Goal: Task Accomplishment & Management: Complete application form

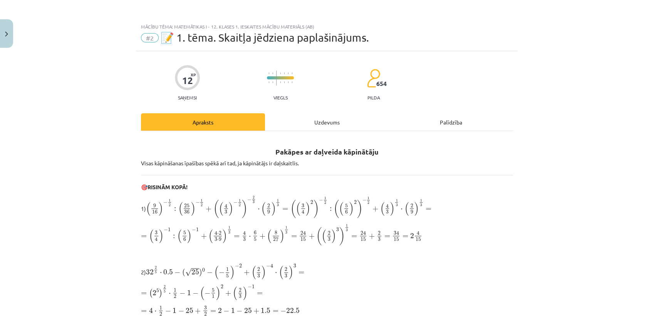
click at [318, 123] on div "Uzdevums" at bounding box center [327, 121] width 124 height 17
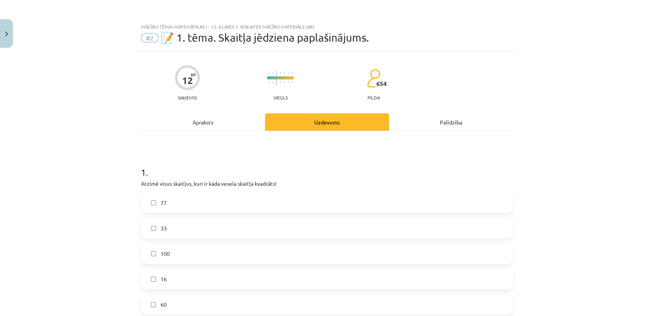
click at [192, 121] on div "Apraksts" at bounding box center [203, 121] width 124 height 17
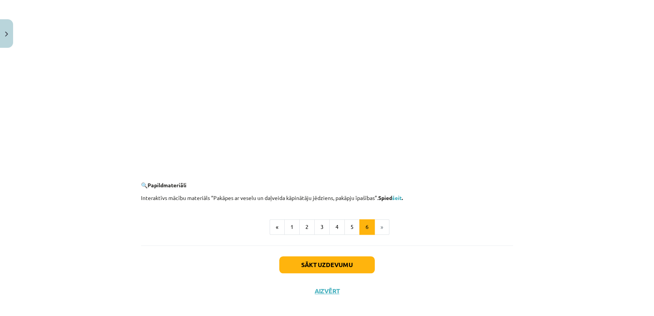
scroll to position [699, 0]
click at [346, 226] on button "5" at bounding box center [351, 226] width 15 height 15
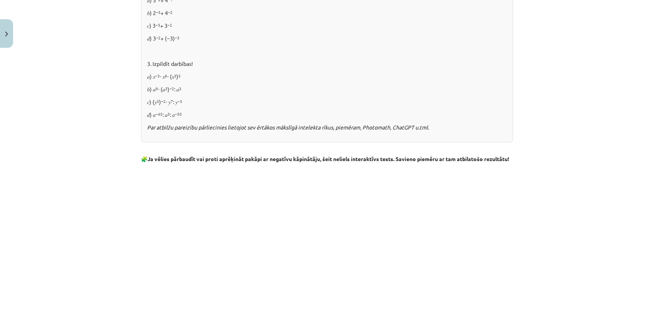
scroll to position [882, 0]
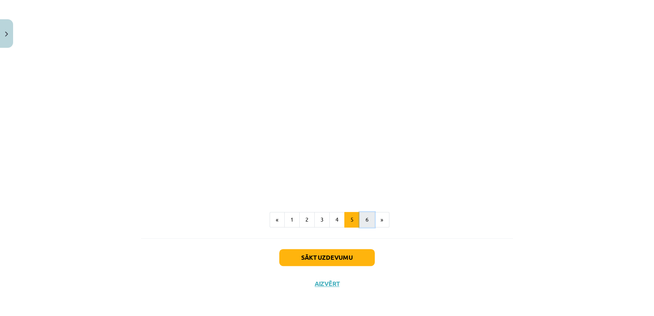
click at [359, 225] on button "6" at bounding box center [366, 219] width 15 height 15
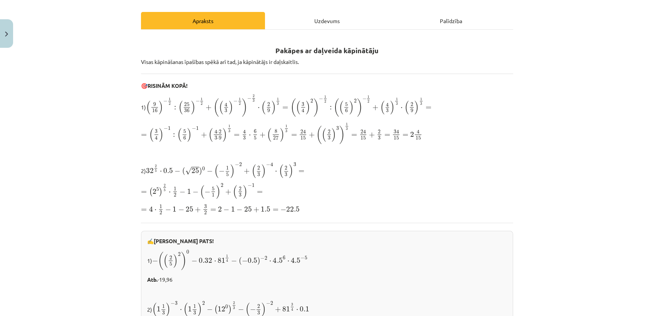
scroll to position [0, 0]
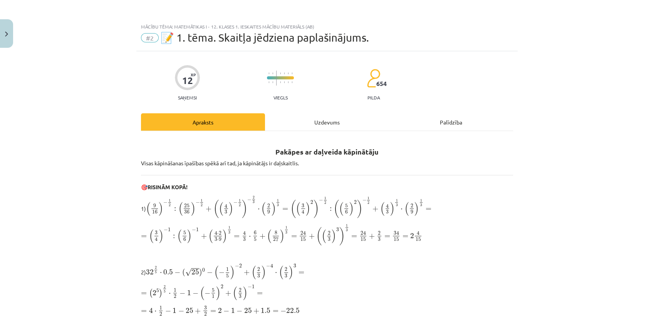
click at [323, 123] on div "Uzdevums" at bounding box center [327, 121] width 124 height 17
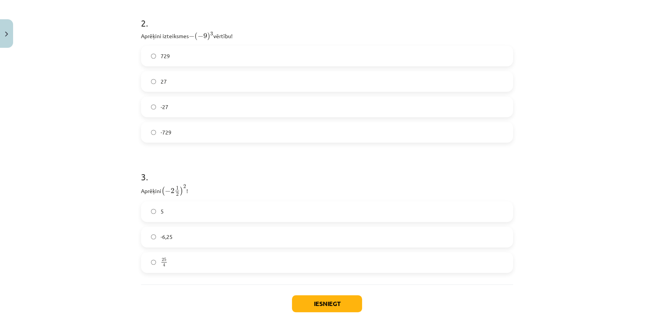
scroll to position [377, 0]
click at [316, 49] on label "729" at bounding box center [327, 55] width 371 height 19
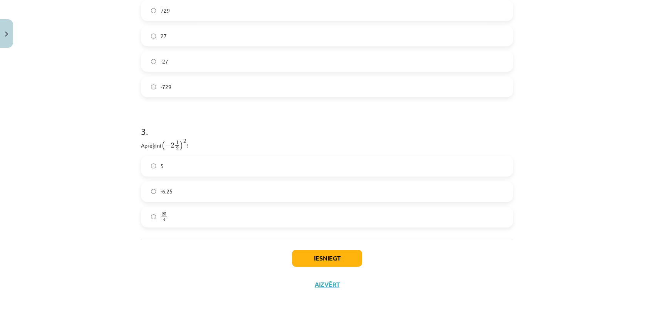
scroll to position [422, 0]
click at [231, 222] on label "25 4 25 4" at bounding box center [327, 217] width 371 height 19
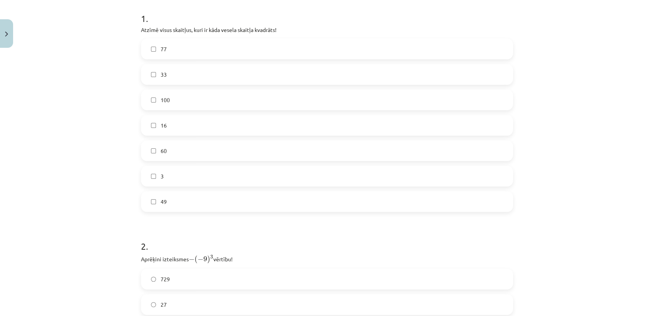
scroll to position [144, 0]
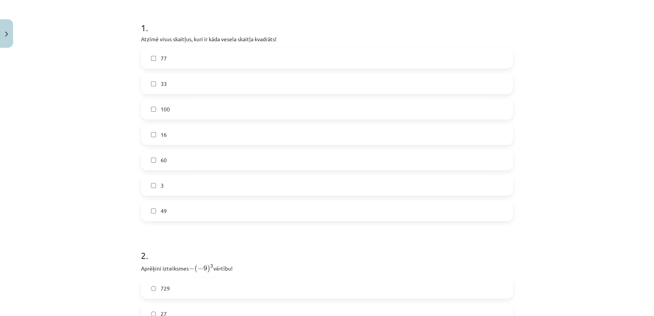
click at [199, 136] on label "16" at bounding box center [327, 134] width 371 height 19
click at [195, 208] on label "49" at bounding box center [327, 210] width 371 height 19
click at [209, 102] on label "100" at bounding box center [327, 108] width 371 height 19
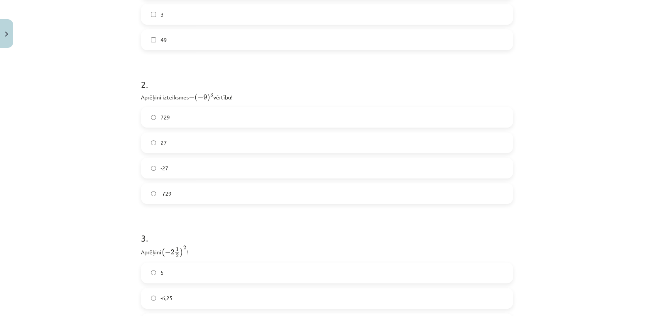
scroll to position [422, 0]
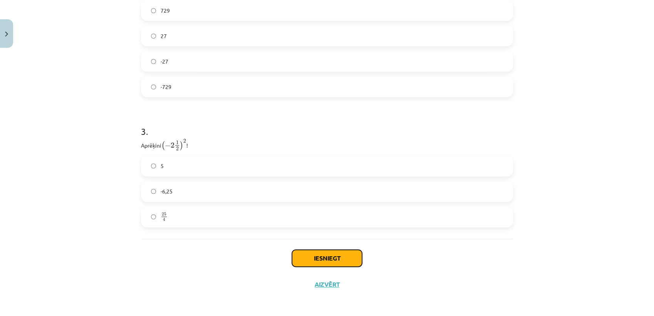
click at [311, 257] on button "Iesniegt" at bounding box center [327, 258] width 70 height 17
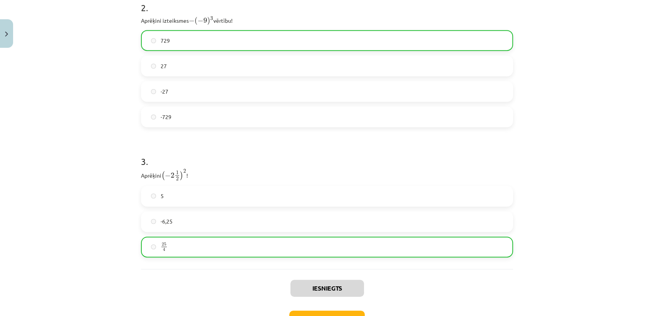
scroll to position [391, 0]
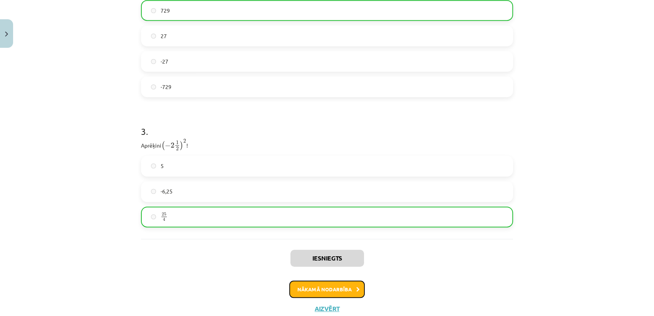
click at [316, 295] on button "Nākamā nodarbība" at bounding box center [327, 289] width 76 height 18
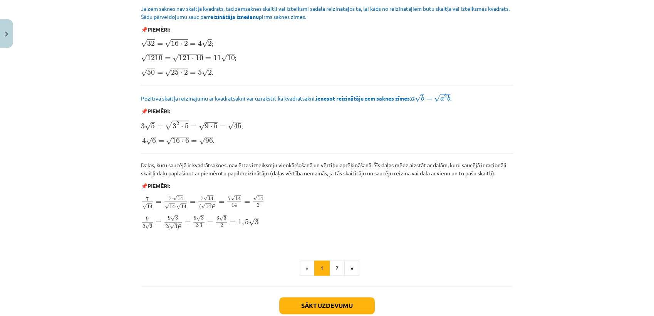
scroll to position [892, 0]
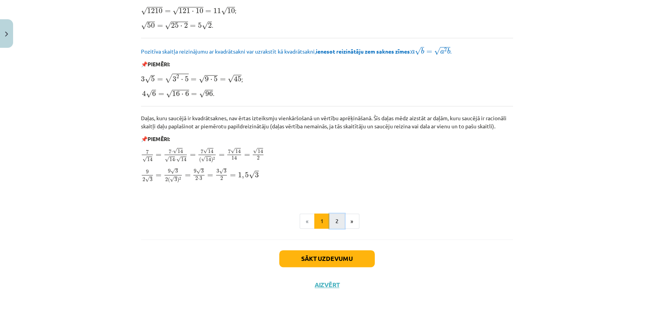
click at [330, 224] on button "2" at bounding box center [336, 220] width 15 height 15
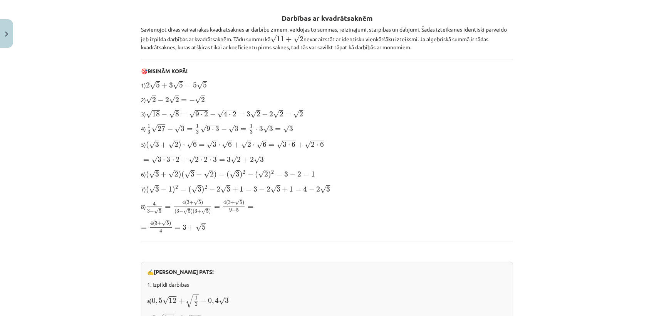
scroll to position [0, 0]
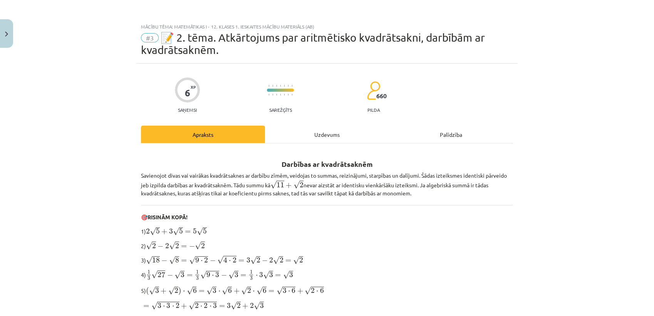
click at [318, 127] on div "Uzdevums" at bounding box center [327, 134] width 124 height 17
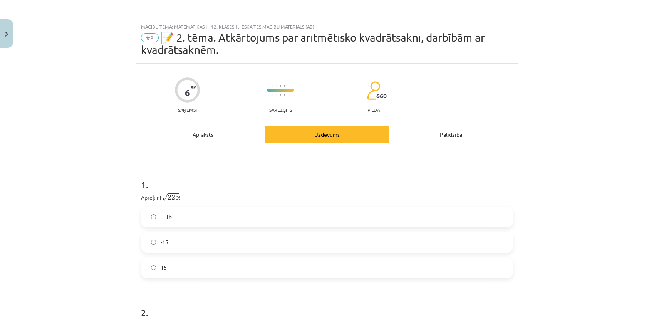
click at [195, 133] on div "Apraksts" at bounding box center [203, 134] width 124 height 17
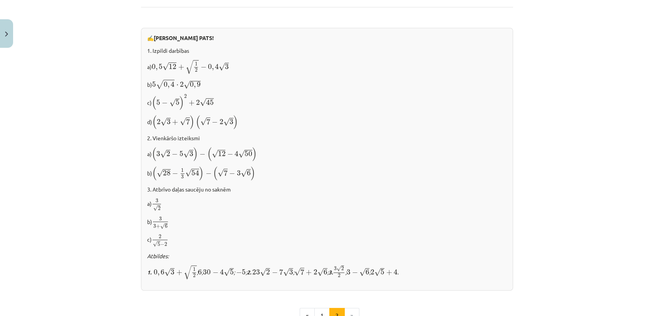
scroll to position [472, 0]
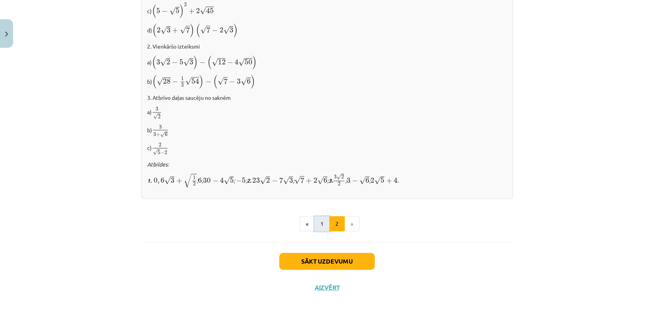
click at [315, 216] on button "1" at bounding box center [321, 223] width 15 height 15
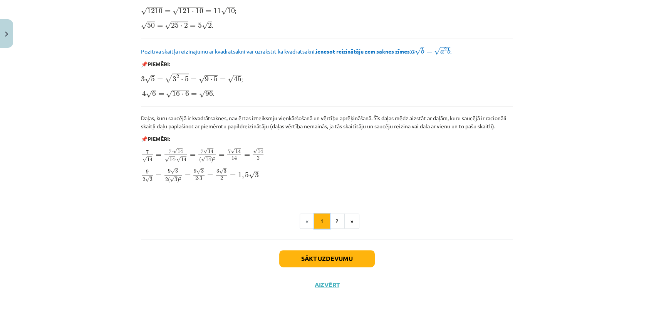
scroll to position [891, 0]
click at [336, 215] on button "2" at bounding box center [336, 221] width 15 height 15
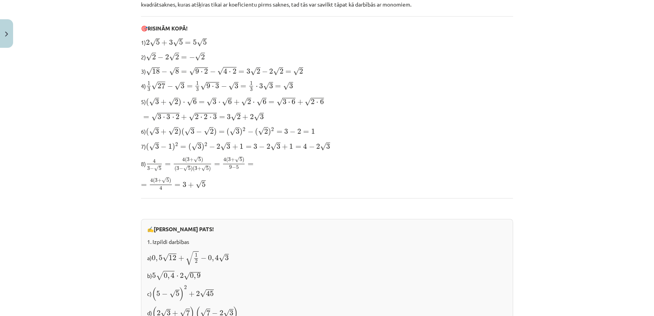
scroll to position [0, 0]
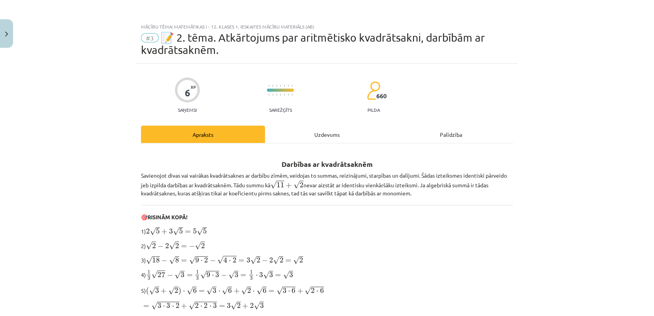
click at [319, 134] on div "Uzdevums" at bounding box center [327, 134] width 124 height 17
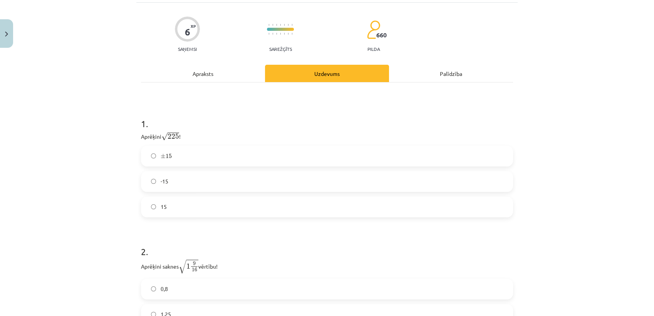
scroll to position [52, 0]
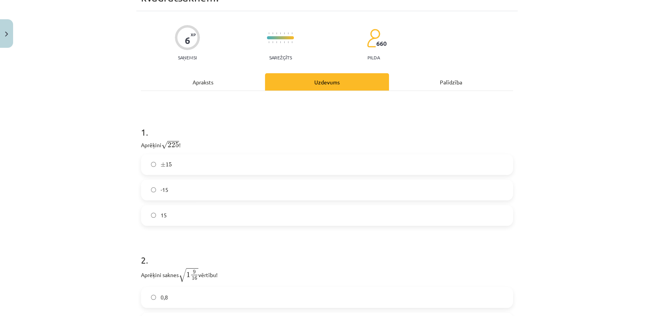
click at [265, 217] on label "15" at bounding box center [327, 215] width 371 height 19
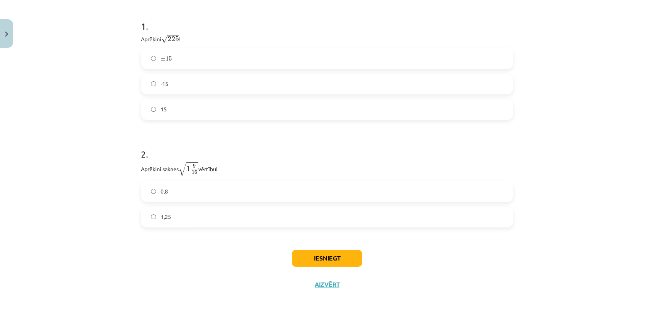
scroll to position [158, 0]
click at [265, 217] on label "1,25" at bounding box center [327, 217] width 371 height 19
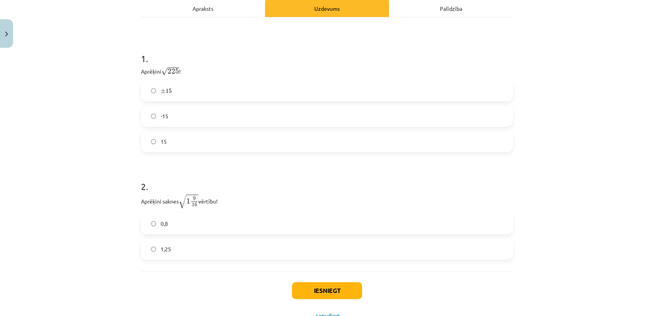
scroll to position [126, 0]
click at [328, 296] on button "Iesniegt" at bounding box center [327, 290] width 70 height 17
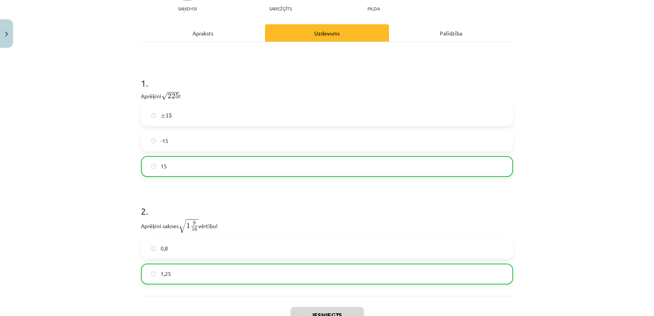
scroll to position [101, 0]
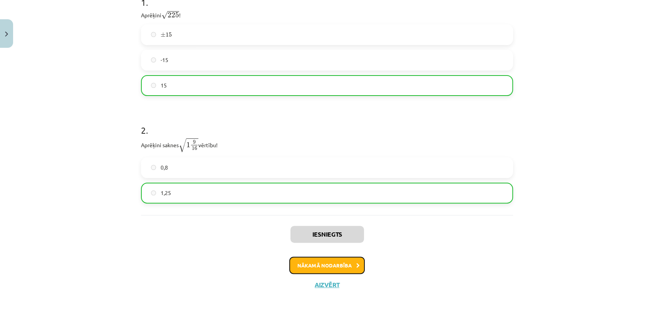
click at [327, 260] on button "Nākamā nodarbība" at bounding box center [327, 266] width 76 height 18
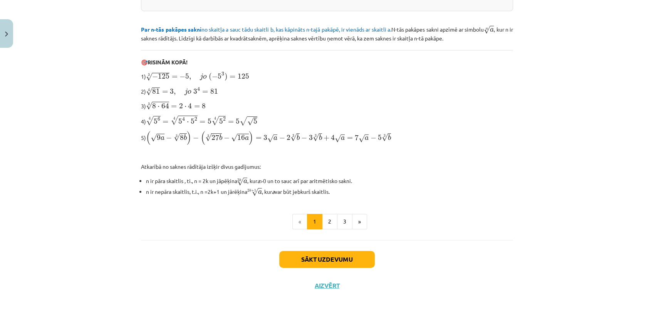
scroll to position [0, 0]
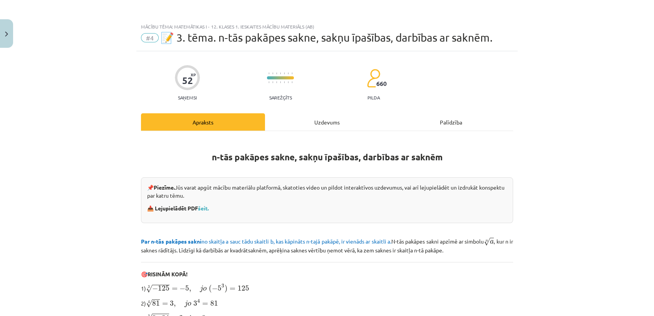
click at [336, 118] on div "Uzdevums" at bounding box center [327, 121] width 124 height 17
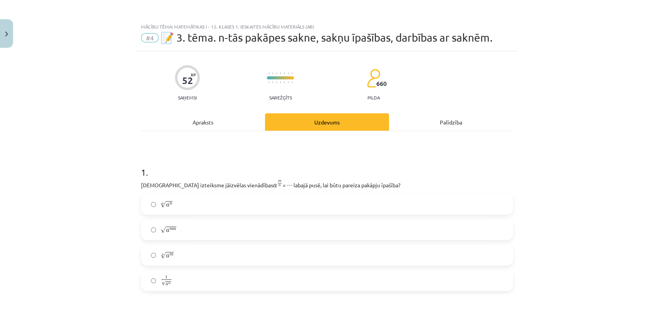
click at [197, 119] on div "Apraksts" at bounding box center [203, 121] width 124 height 17
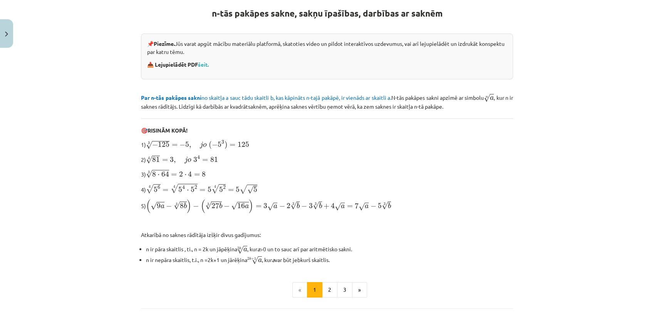
scroll to position [147, 0]
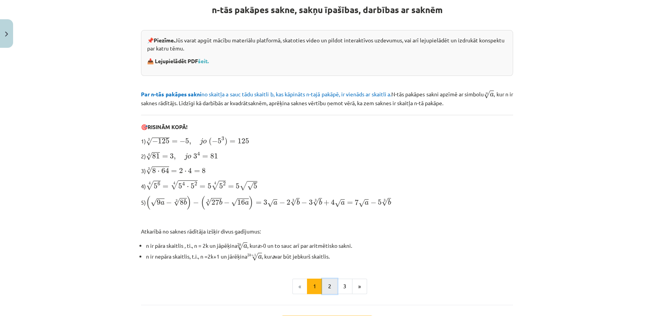
click at [333, 289] on button "2" at bounding box center [329, 286] width 15 height 15
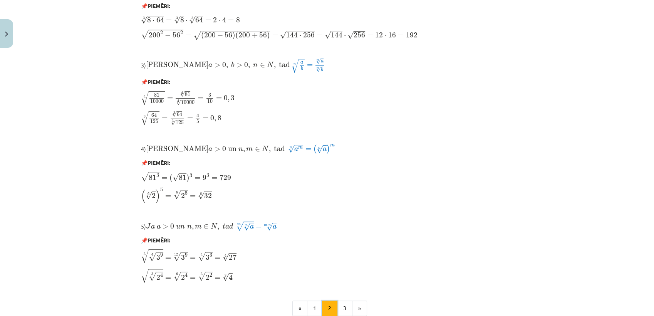
scroll to position [621, 0]
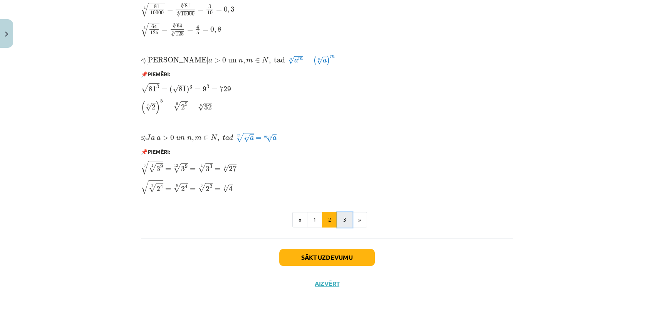
click at [342, 217] on button "3" at bounding box center [344, 219] width 15 height 15
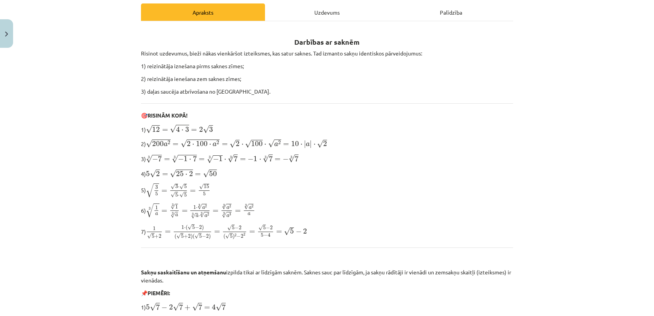
scroll to position [0, 0]
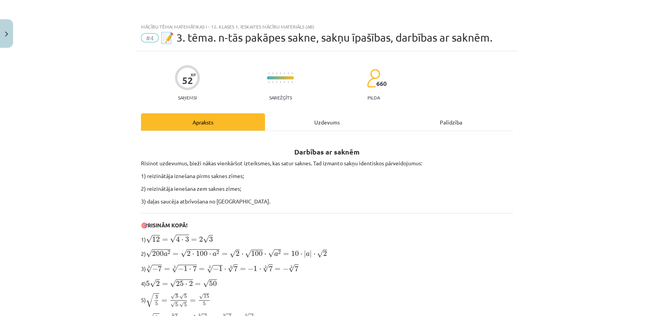
click at [324, 126] on div "Uzdevums" at bounding box center [327, 121] width 124 height 17
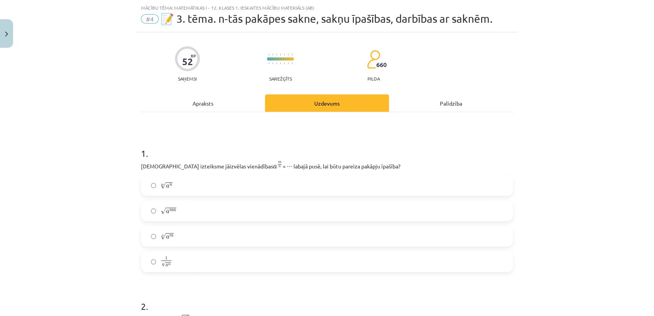
click at [200, 237] on label "n √ a m a m n" at bounding box center [327, 236] width 371 height 19
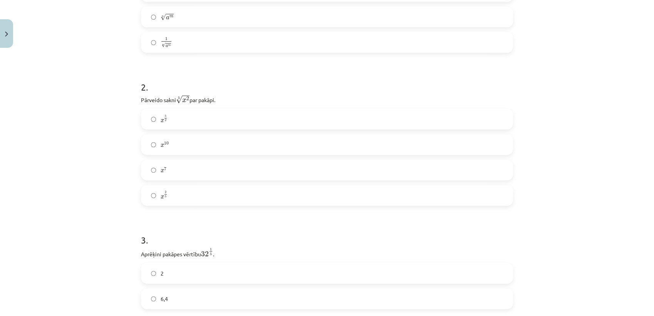
scroll to position [238, 0]
click at [199, 195] on label "x 2 5 x 2 5" at bounding box center [327, 195] width 371 height 19
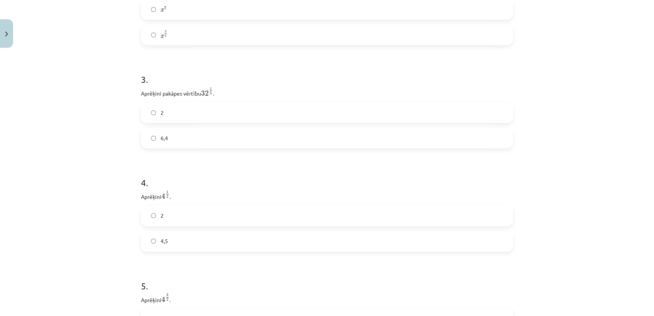
scroll to position [399, 0]
click at [209, 113] on label "2" at bounding box center [327, 111] width 371 height 19
click at [209, 113] on label "2" at bounding box center [327, 110] width 371 height 19
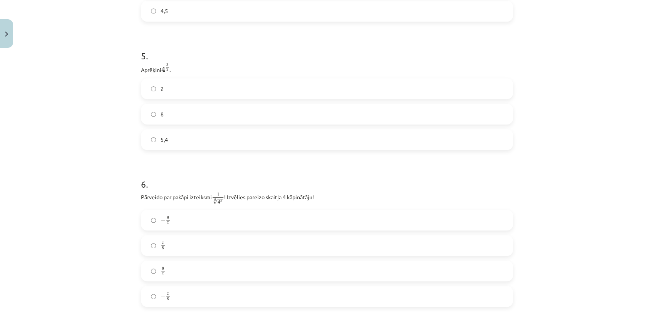
scroll to position [630, 0]
click at [209, 113] on label "8" at bounding box center [327, 113] width 371 height 19
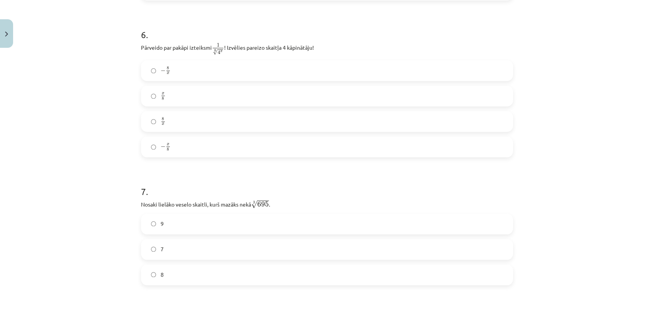
scroll to position [779, 0]
click at [173, 277] on label "8" at bounding box center [327, 274] width 371 height 19
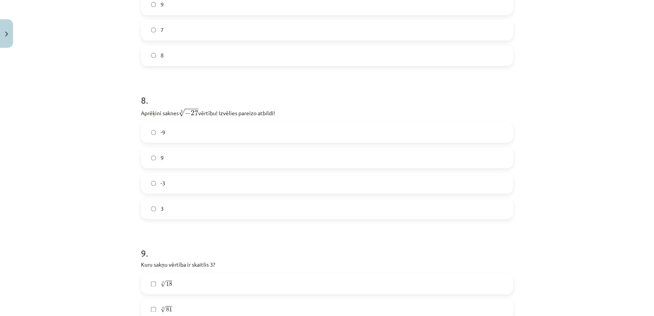
scroll to position [997, 0]
click at [161, 187] on span "-3" at bounding box center [163, 183] width 5 height 8
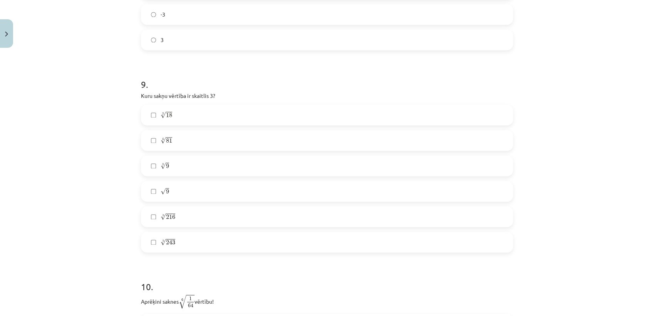
scroll to position [1166, 0]
click at [158, 146] on label "4 √ 81 81 4" at bounding box center [327, 140] width 371 height 19
click at [151, 240] on label "5 √ 243 243 5" at bounding box center [327, 242] width 371 height 19
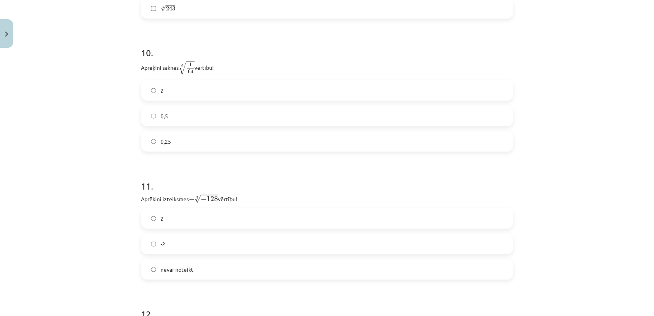
scroll to position [1400, 0]
click at [189, 117] on label "0,5" at bounding box center [327, 115] width 371 height 19
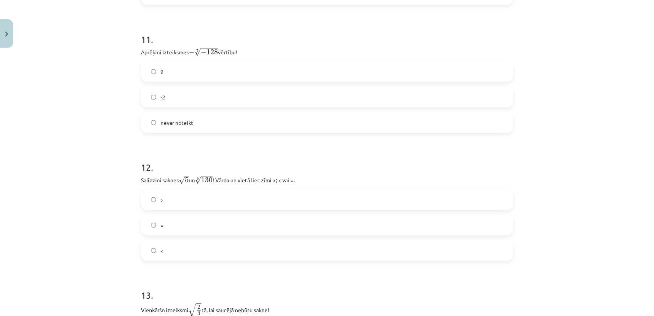
scroll to position [1547, 0]
click at [194, 66] on label "2" at bounding box center [327, 70] width 371 height 19
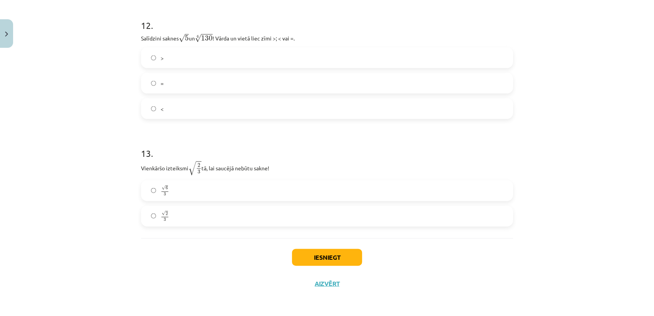
scroll to position [1688, 0]
click at [194, 81] on label "=" at bounding box center [327, 83] width 371 height 19
click at [195, 194] on label "√ 6 3 6 3" at bounding box center [327, 190] width 371 height 19
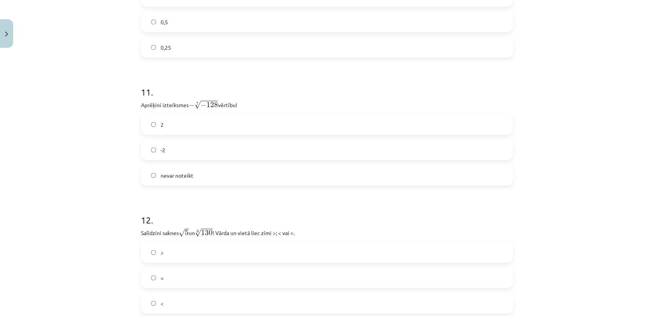
scroll to position [1689, 0]
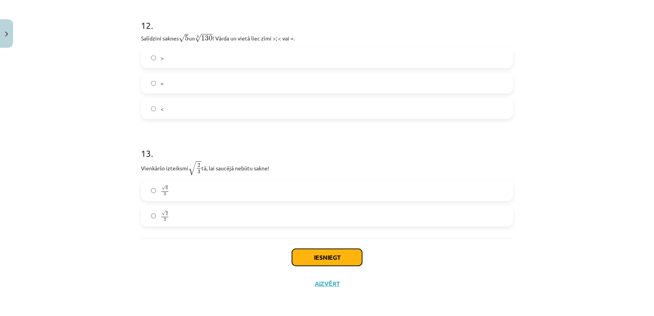
click at [335, 256] on button "Iesniegt" at bounding box center [327, 257] width 70 height 17
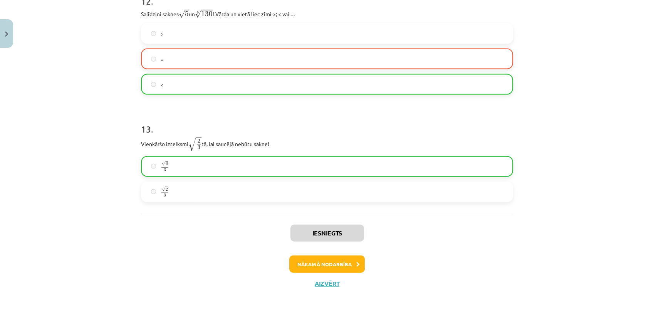
scroll to position [1713, 0]
click at [336, 267] on button "Nākamā nodarbība" at bounding box center [327, 264] width 76 height 18
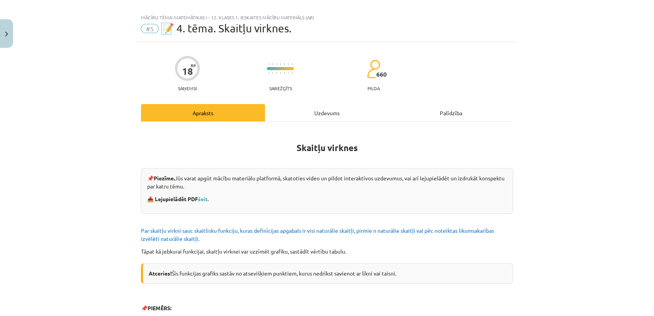
scroll to position [0, 0]
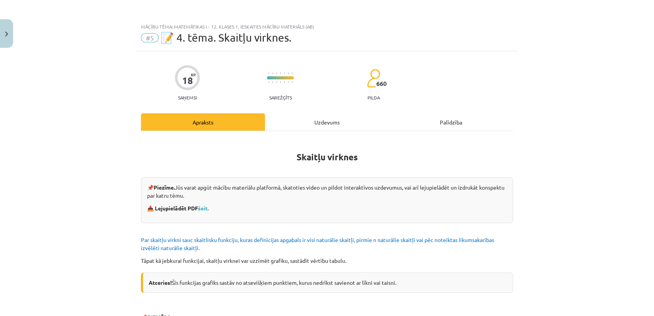
click at [319, 124] on div "Uzdevums" at bounding box center [327, 121] width 124 height 17
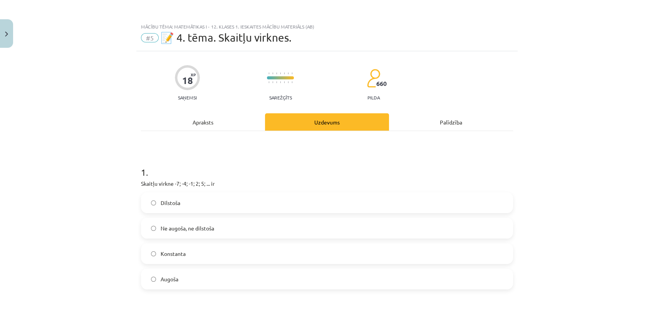
click at [207, 119] on div "Apraksts" at bounding box center [203, 121] width 124 height 17
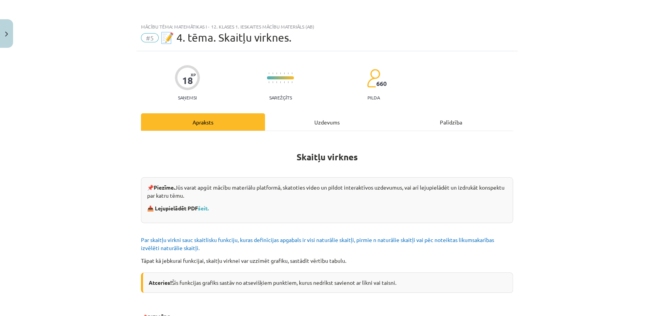
click at [328, 119] on div "Uzdevums" at bounding box center [327, 121] width 124 height 17
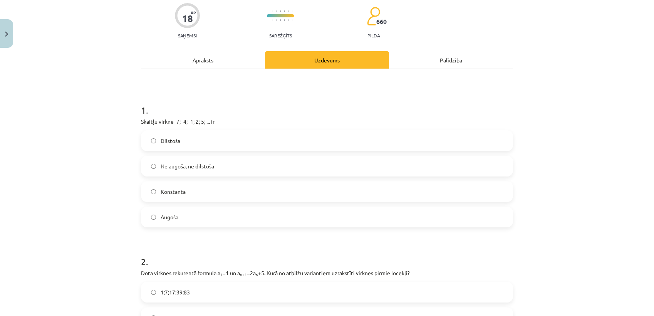
scroll to position [62, 0]
click at [208, 64] on div "Apraksts" at bounding box center [203, 60] width 124 height 17
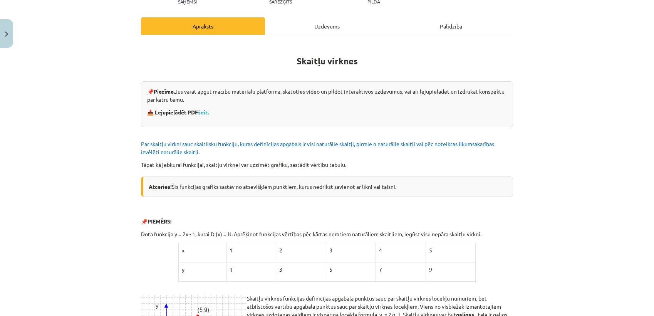
scroll to position [96, 0]
click at [310, 24] on div "Uzdevums" at bounding box center [327, 26] width 124 height 17
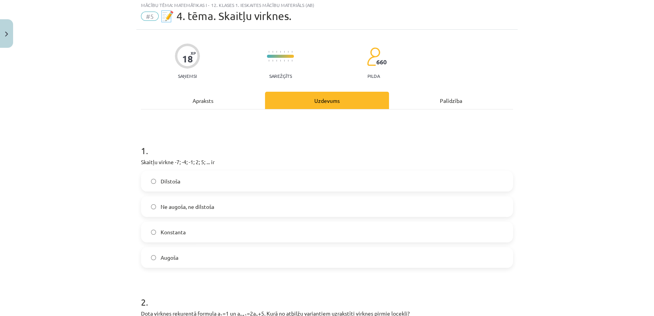
scroll to position [19, 0]
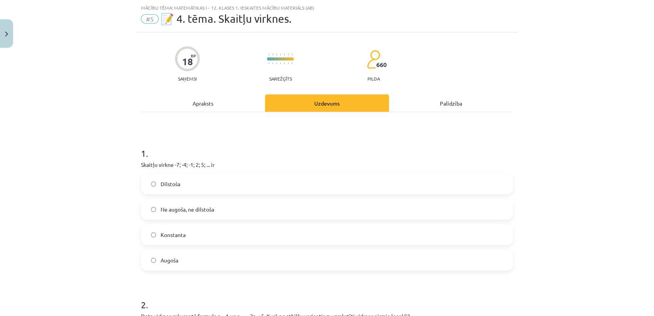
click at [198, 230] on label "Konstanta" at bounding box center [327, 234] width 371 height 19
click at [189, 259] on label "Augoša" at bounding box center [327, 259] width 371 height 19
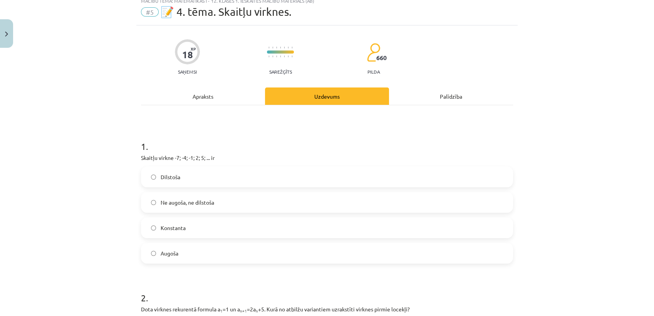
scroll to position [25, 0]
click at [192, 99] on div "Apraksts" at bounding box center [203, 96] width 124 height 17
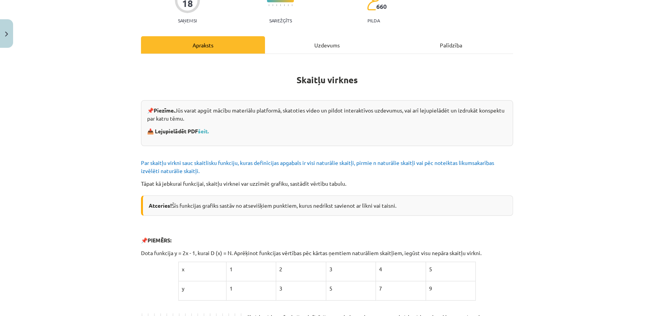
scroll to position [75, 0]
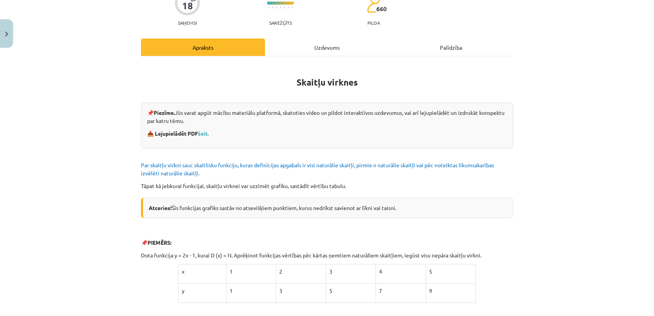
click at [304, 48] on div "Uzdevums" at bounding box center [327, 47] width 124 height 17
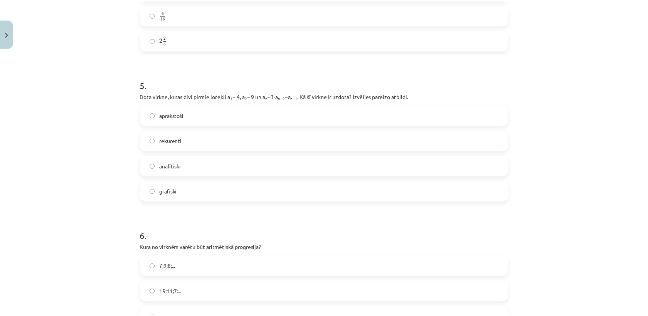
scroll to position [823, 0]
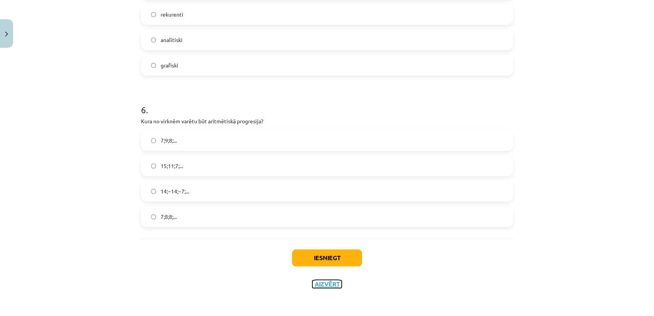
click at [322, 284] on button "Aizvērt" at bounding box center [326, 284] width 29 height 8
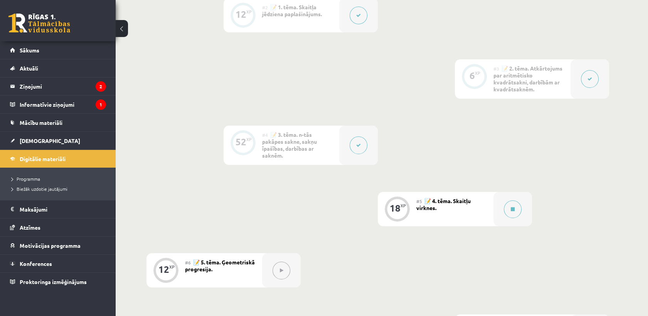
scroll to position [314, 0]
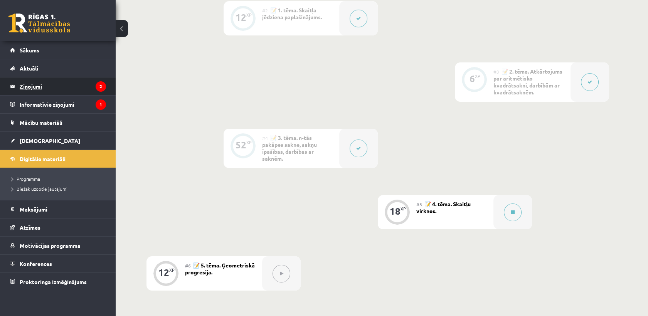
click at [79, 85] on legend "Ziņojumi 2" at bounding box center [63, 86] width 86 height 18
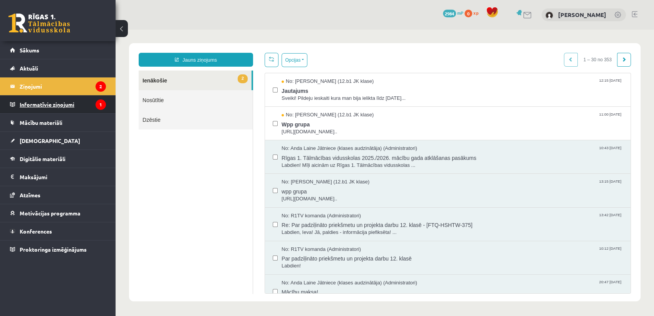
click at [78, 101] on legend "Informatīvie ziņojumi 1" at bounding box center [63, 105] width 86 height 18
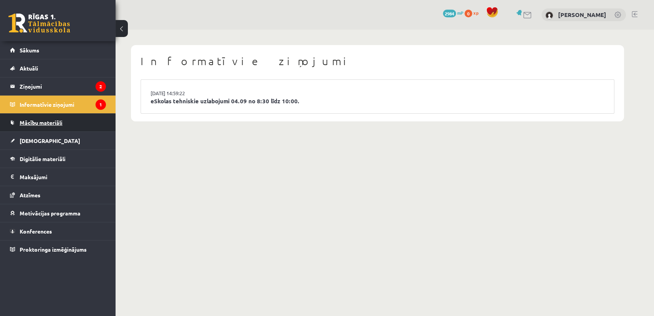
click at [53, 124] on span "Mācību materiāli" at bounding box center [41, 122] width 43 height 7
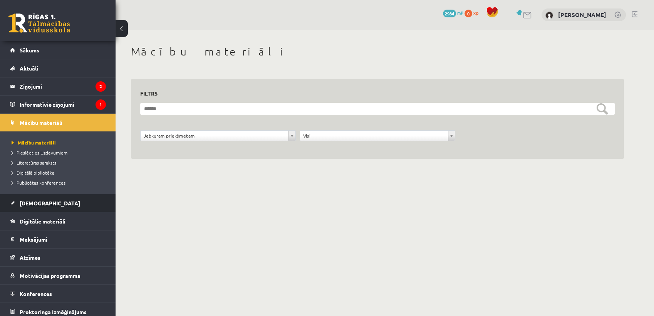
click at [62, 203] on link "[DEMOGRAPHIC_DATA]" at bounding box center [58, 203] width 96 height 18
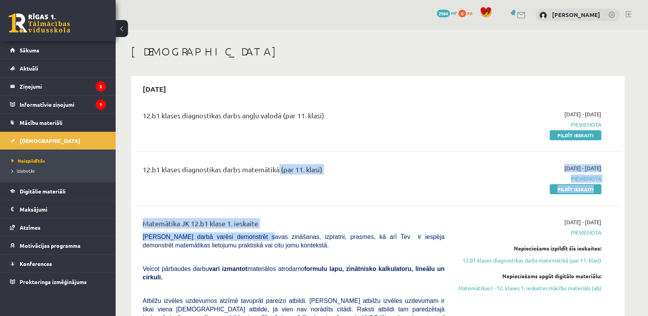
drag, startPoint x: 248, startPoint y: 237, endPoint x: 277, endPoint y: 142, distance: 99.2
click at [277, 142] on div "12.b1 klases diagnostikas darbs angļu valodā (par 11. klasi) 2025-09-01 - 2025-…" at bounding box center [377, 298] width 485 height 393
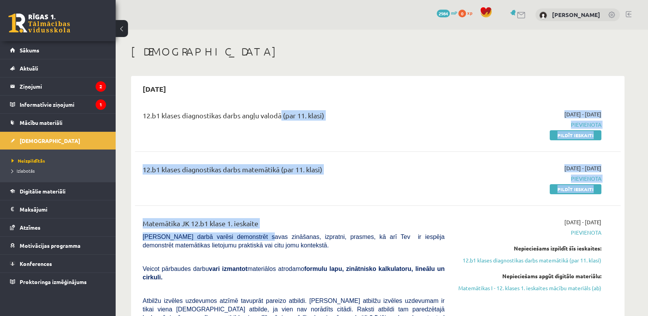
drag, startPoint x: 277, startPoint y: 142, endPoint x: 477, endPoint y: 14, distance: 236.7
click at [466, 14] on span "0" at bounding box center [462, 14] width 8 height 8
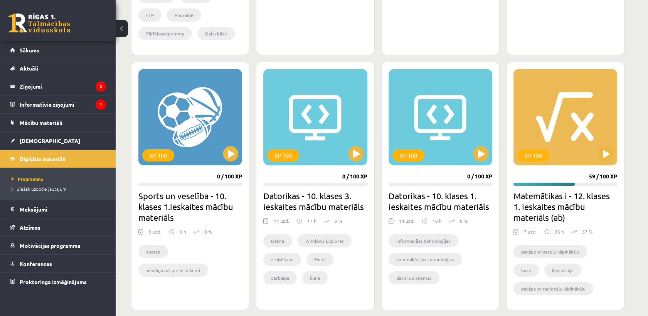
scroll to position [433, 0]
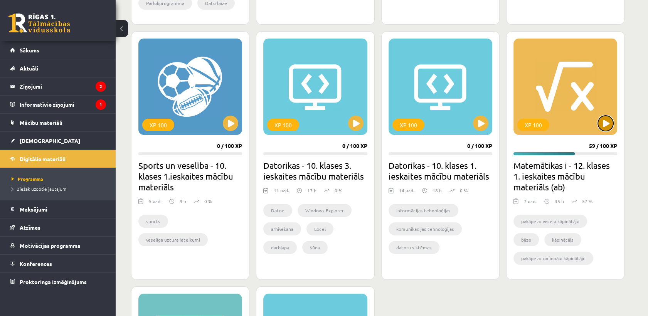
click at [608, 118] on button at bounding box center [605, 123] width 15 height 15
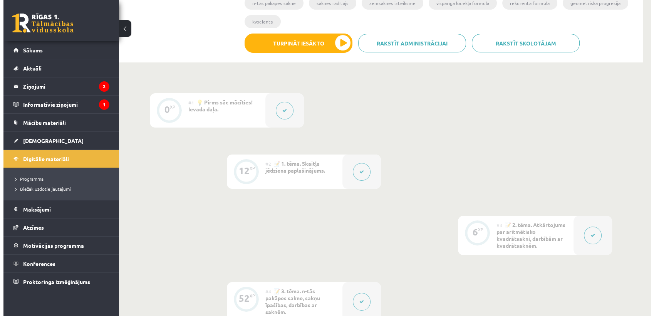
scroll to position [161, 0]
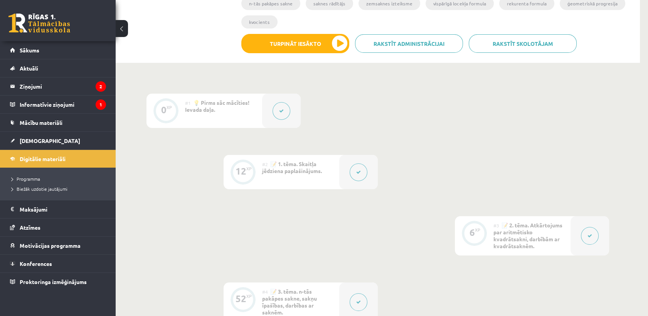
click at [359, 170] on icon at bounding box center [358, 172] width 5 height 5
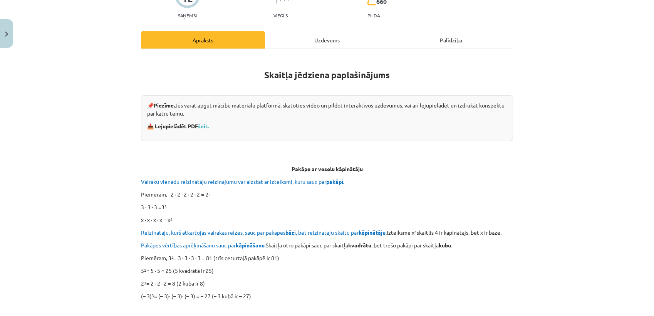
scroll to position [82, 0]
click at [202, 127] on link "šeit." at bounding box center [203, 126] width 11 height 7
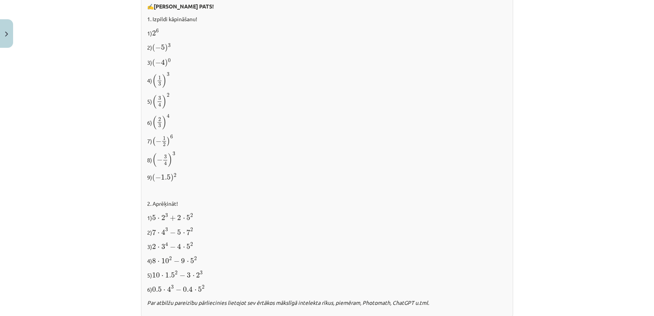
scroll to position [804, 0]
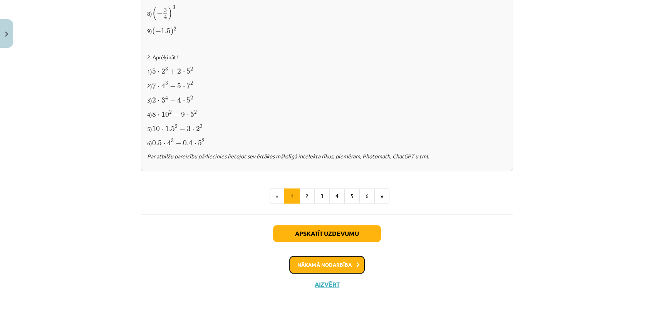
click at [326, 264] on button "Nākamā nodarbība" at bounding box center [327, 265] width 76 height 18
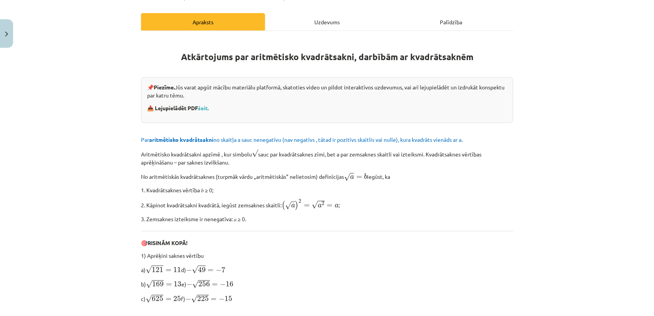
scroll to position [19, 0]
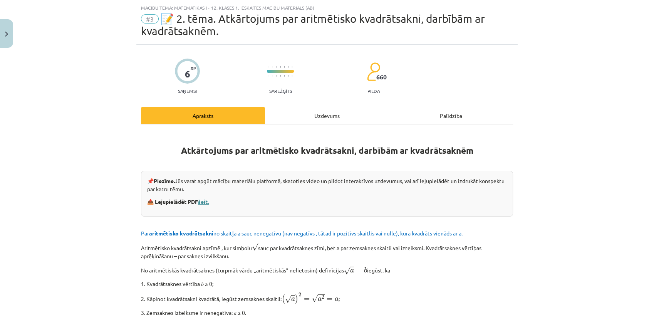
click at [200, 200] on link "šeit." at bounding box center [203, 201] width 11 height 7
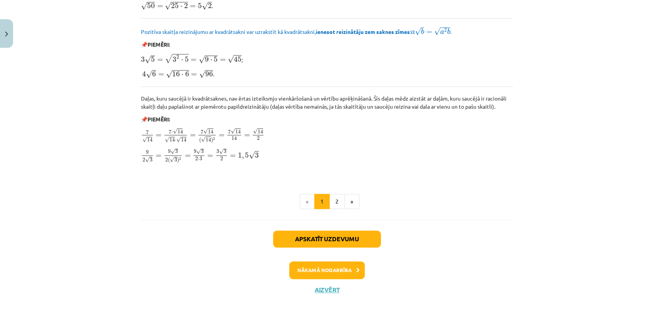
scroll to position [916, 0]
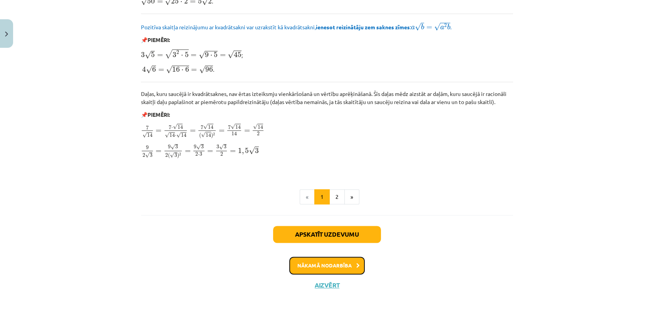
click at [310, 269] on button "Nākamā nodarbība" at bounding box center [327, 266] width 76 height 18
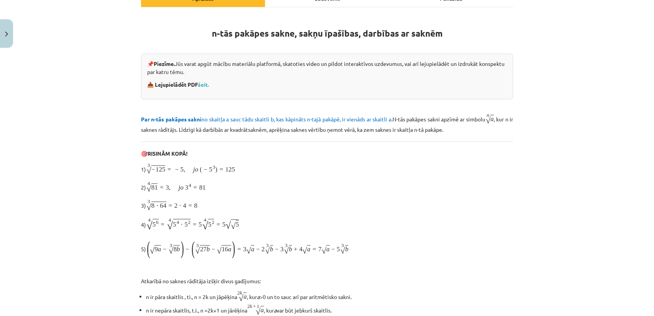
scroll to position [19, 0]
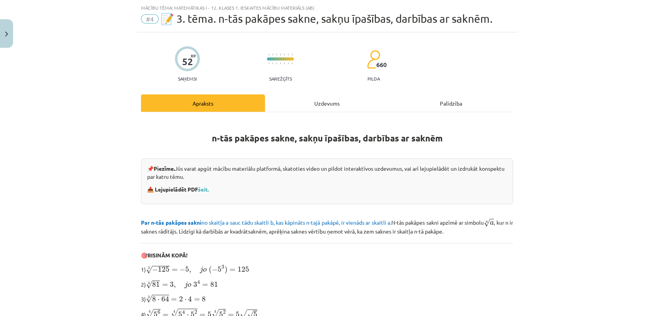
click at [203, 192] on p "📥 Lejupielādēt PDF šeit." at bounding box center [327, 189] width 360 height 8
click at [206, 186] on link "šeit." at bounding box center [203, 189] width 11 height 7
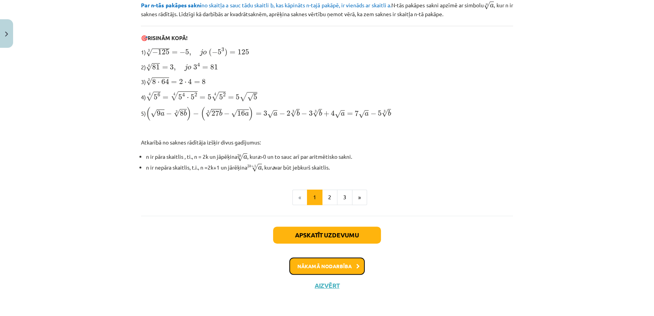
click at [323, 267] on button "Nākamā nodarbība" at bounding box center [327, 266] width 76 height 18
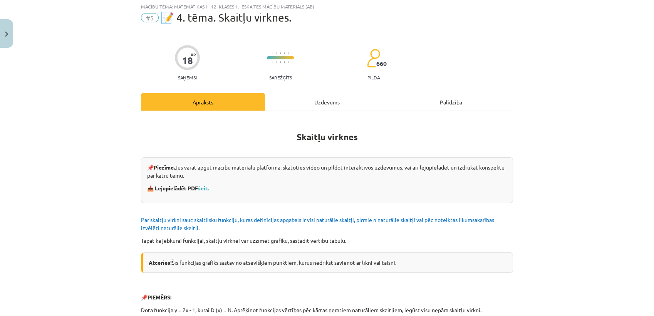
scroll to position [19, 0]
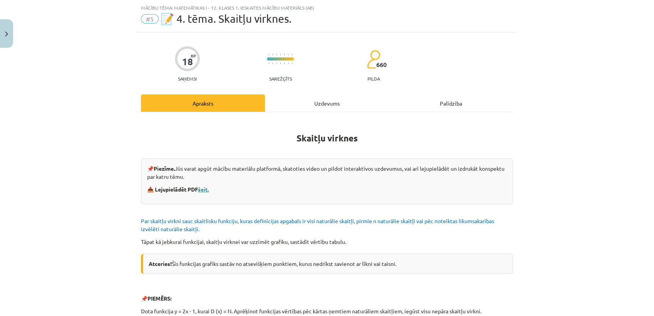
click at [202, 189] on link "šeit." at bounding box center [203, 189] width 11 height 7
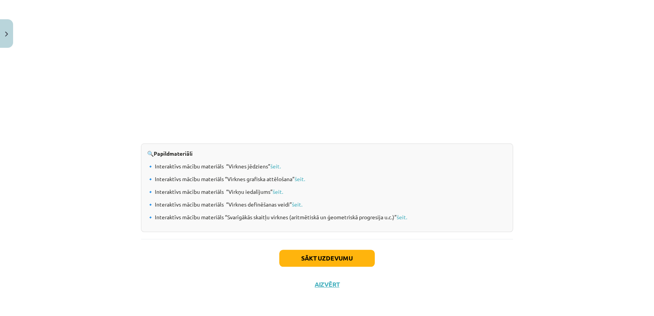
scroll to position [764, 0]
click at [276, 164] on link "šeit." at bounding box center [275, 166] width 10 height 7
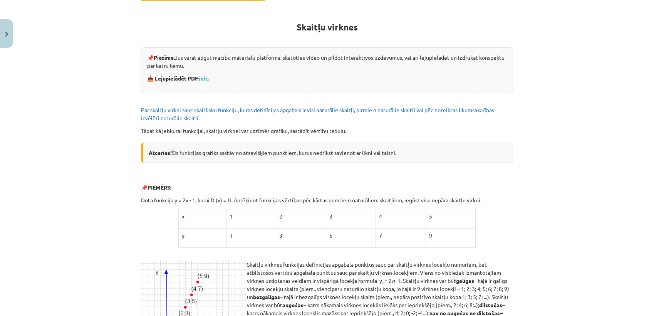
scroll to position [0, 0]
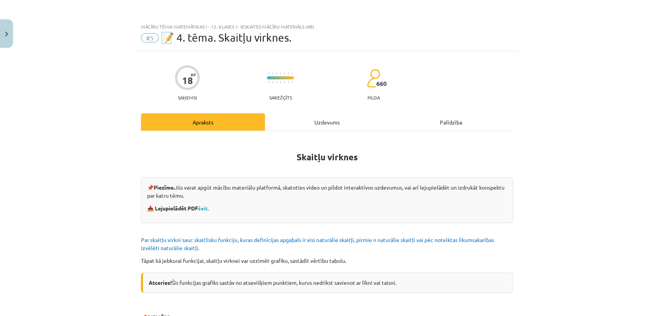
click at [309, 158] on b "Skaitļu virknes" at bounding box center [327, 156] width 61 height 11
click at [320, 124] on div "Uzdevums" at bounding box center [327, 121] width 124 height 17
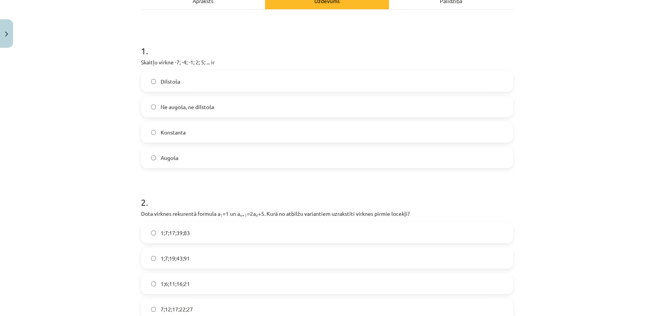
scroll to position [121, 0]
click at [236, 159] on label "Augoša" at bounding box center [327, 157] width 371 height 19
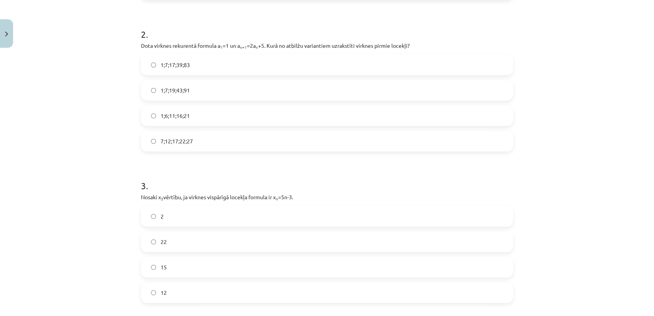
scroll to position [278, 0]
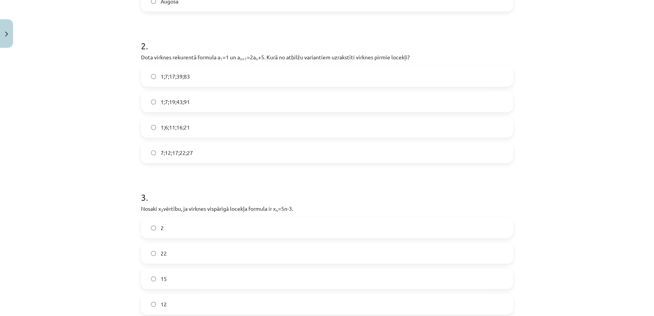
click at [225, 107] on label "1;7;19;43;91" at bounding box center [327, 101] width 371 height 19
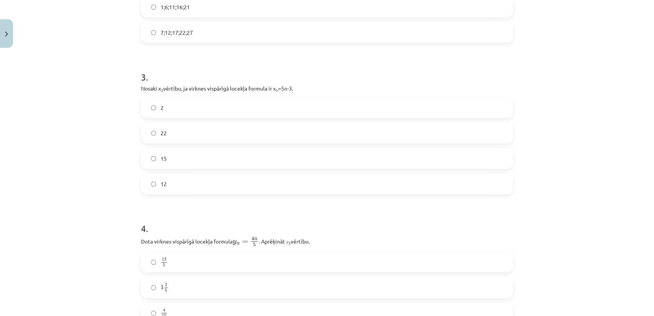
scroll to position [400, 0]
click at [179, 193] on form "1 . Skaitļu virkne -7; -4; -1; 2; 5; ... ir Dilstoša Ne augoša, ne dilstoša Kon…" at bounding box center [327, 201] width 372 height 896
click at [181, 181] on label "12" at bounding box center [327, 181] width 371 height 19
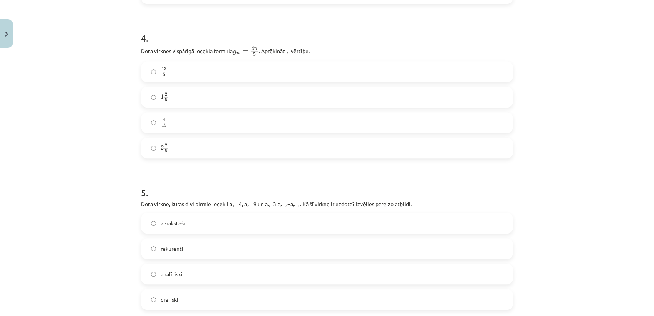
scroll to position [595, 0]
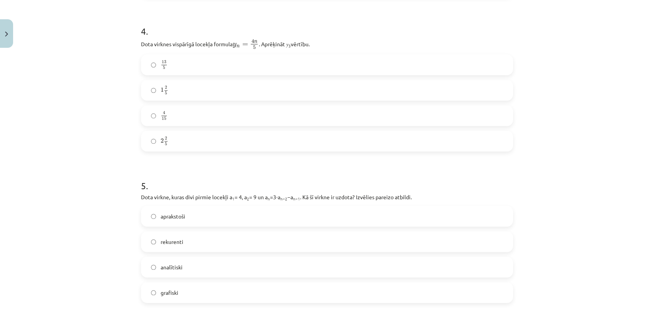
click at [180, 143] on label "2 2 5 2 2 5" at bounding box center [327, 140] width 371 height 19
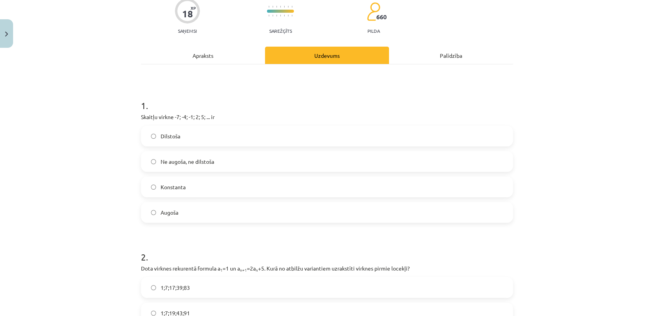
scroll to position [0, 0]
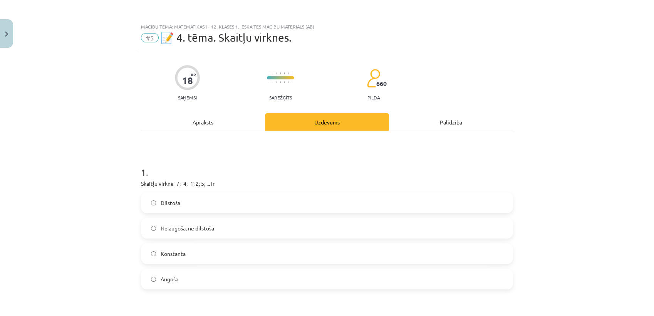
click at [192, 122] on div "Apraksts" at bounding box center [203, 121] width 124 height 17
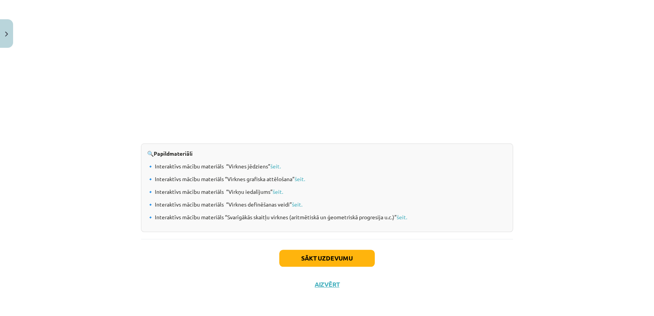
scroll to position [764, 0]
click at [277, 191] on link "šeit." at bounding box center [278, 191] width 10 height 7
click at [293, 201] on link "šeit." at bounding box center [297, 204] width 10 height 7
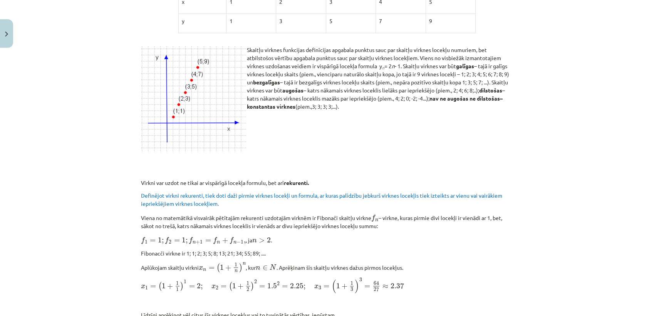
scroll to position [0, 0]
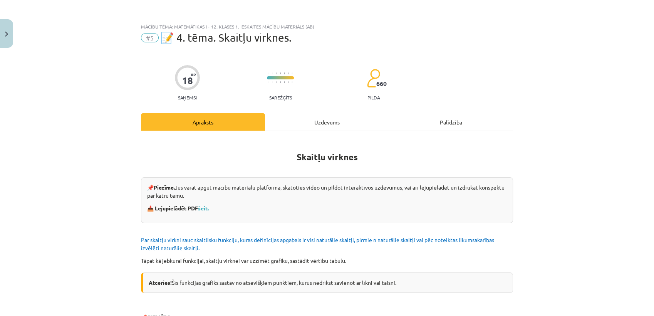
click at [321, 118] on div "Uzdevums" at bounding box center [327, 121] width 124 height 17
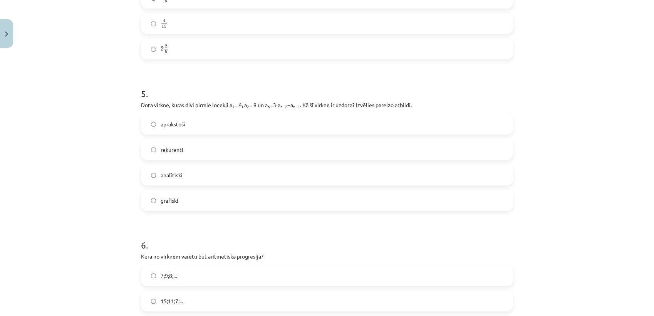
scroll to position [689, 0]
click at [302, 143] on label "rekurenti" at bounding box center [327, 147] width 371 height 19
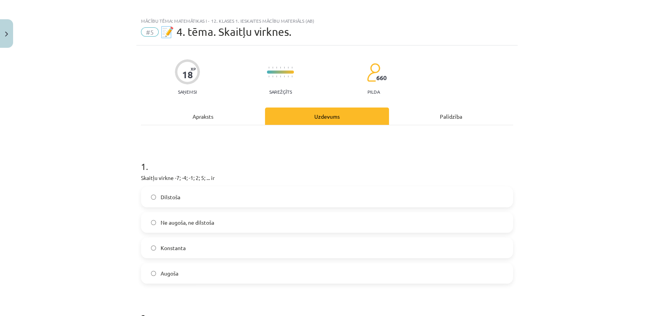
scroll to position [0, 0]
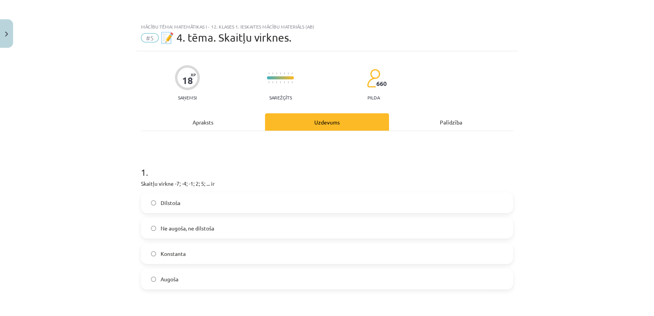
click at [197, 119] on div "Apraksts" at bounding box center [203, 121] width 124 height 17
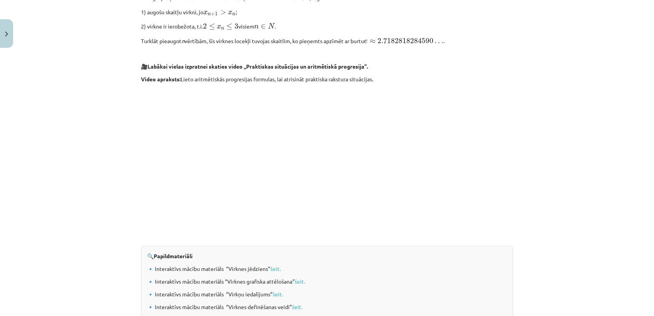
scroll to position [752, 0]
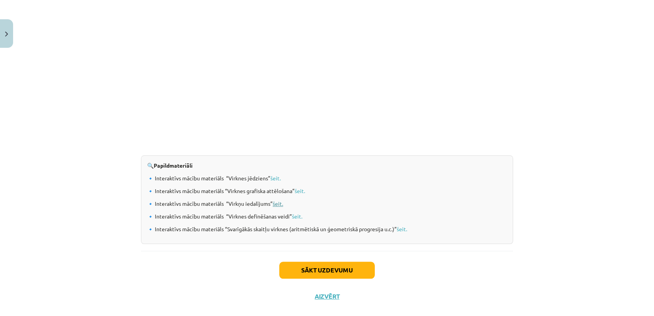
click at [280, 205] on link "šeit." at bounding box center [278, 203] width 10 height 7
click at [403, 228] on link "šeit." at bounding box center [402, 228] width 10 height 7
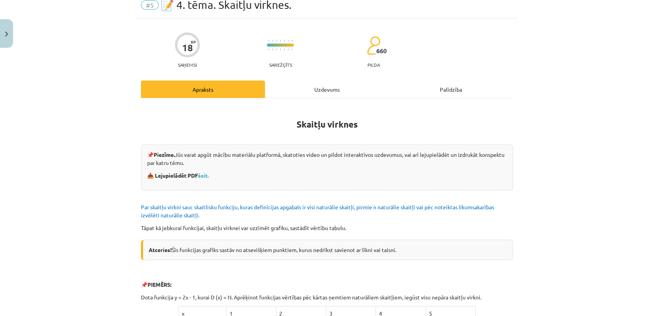
scroll to position [0, 0]
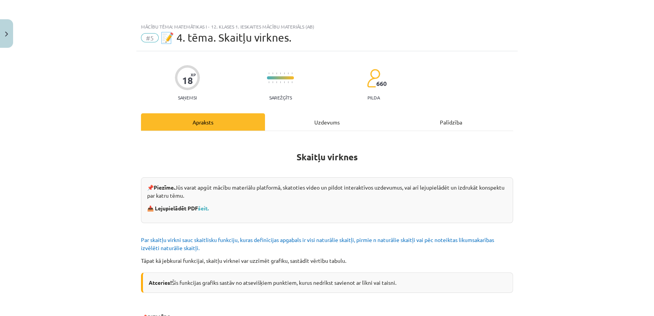
click at [317, 123] on div "Uzdevums" at bounding box center [327, 121] width 124 height 17
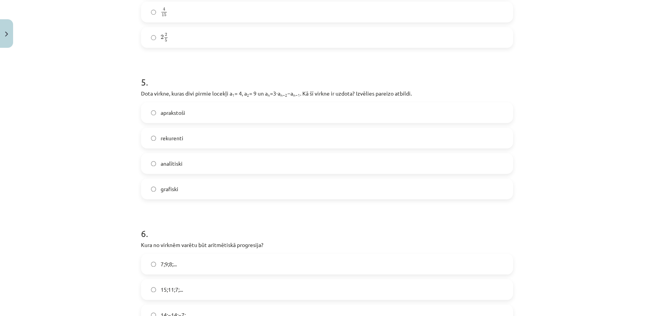
scroll to position [823, 0]
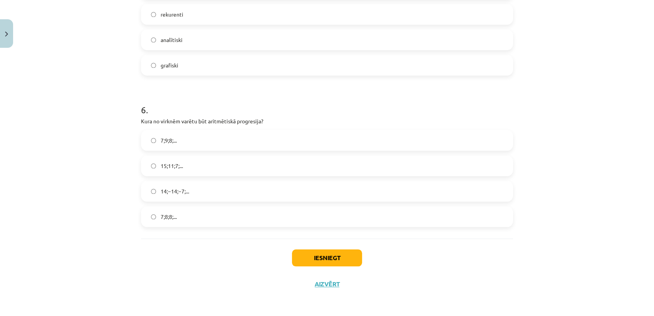
click at [154, 142] on label "7;9;8;..." at bounding box center [327, 140] width 371 height 19
click at [317, 259] on button "Iesniegt" at bounding box center [327, 257] width 70 height 17
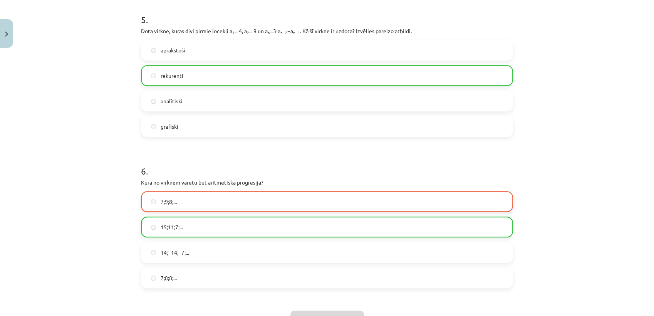
scroll to position [847, 0]
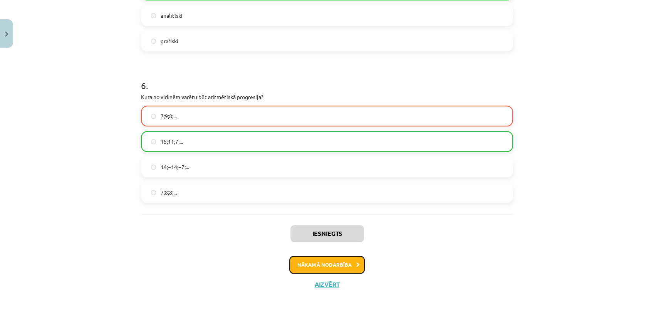
click at [296, 263] on button "Nākamā nodarbība" at bounding box center [327, 265] width 76 height 18
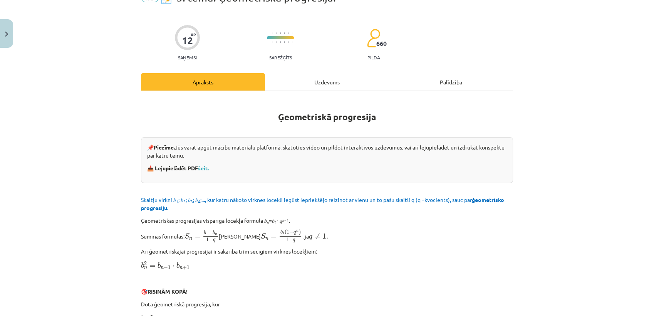
scroll to position [0, 0]
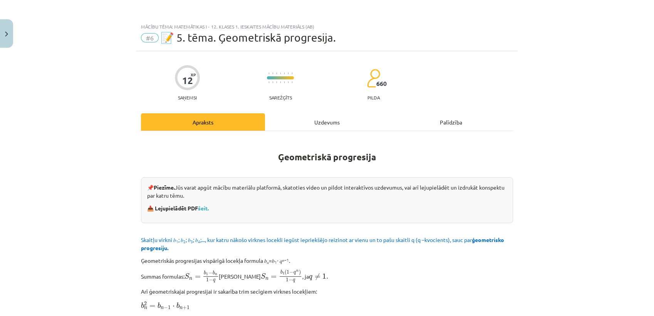
click at [326, 126] on div "Uzdevums" at bounding box center [327, 121] width 124 height 17
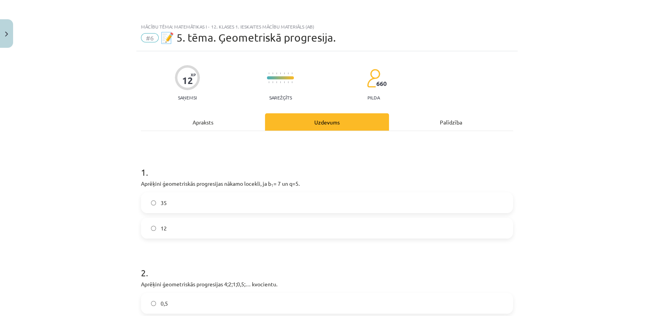
click at [191, 122] on div "Apraksts" at bounding box center [203, 121] width 124 height 17
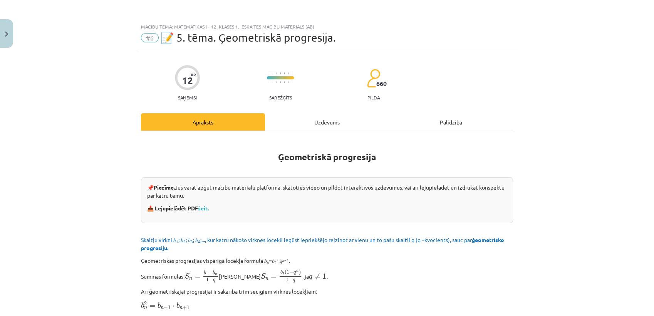
click at [322, 120] on div "Uzdevums" at bounding box center [327, 121] width 124 height 17
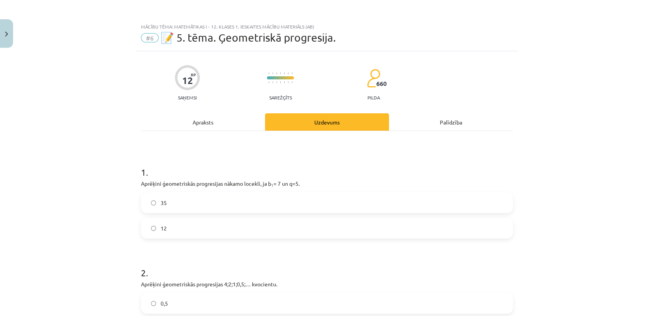
scroll to position [19, 0]
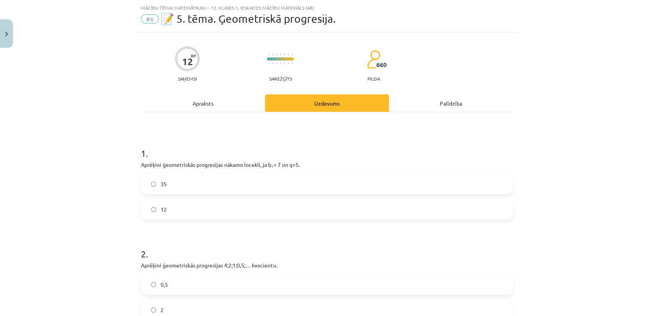
click at [226, 176] on label "35" at bounding box center [327, 183] width 371 height 19
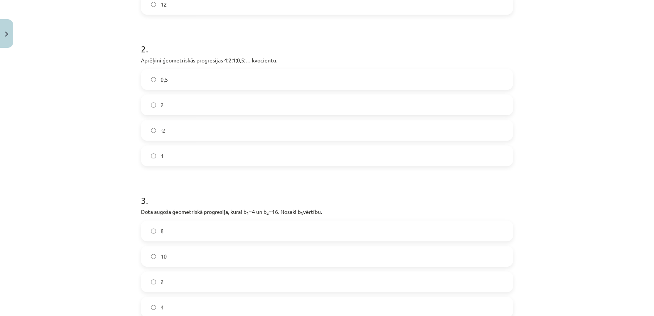
scroll to position [224, 0]
click at [212, 81] on label "0,5" at bounding box center [327, 78] width 371 height 19
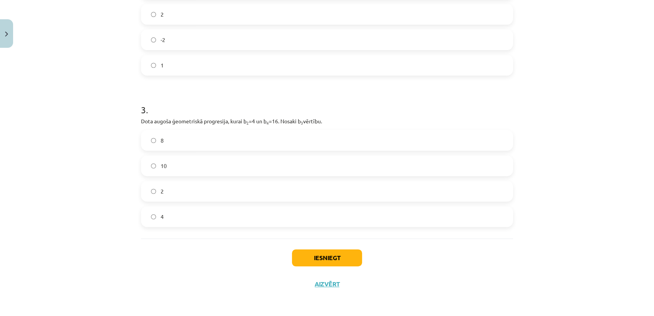
click at [161, 139] on span "8" at bounding box center [162, 140] width 3 height 8
click at [307, 253] on button "Iesniegt" at bounding box center [327, 257] width 70 height 17
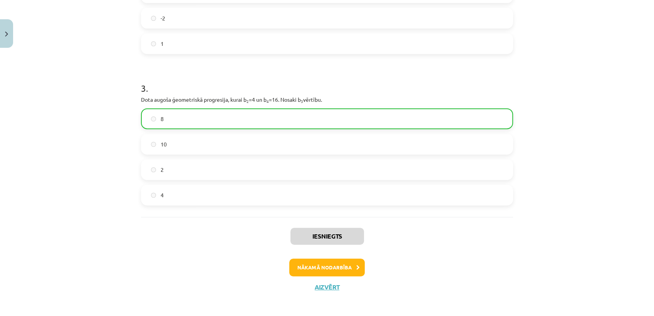
scroll to position [339, 0]
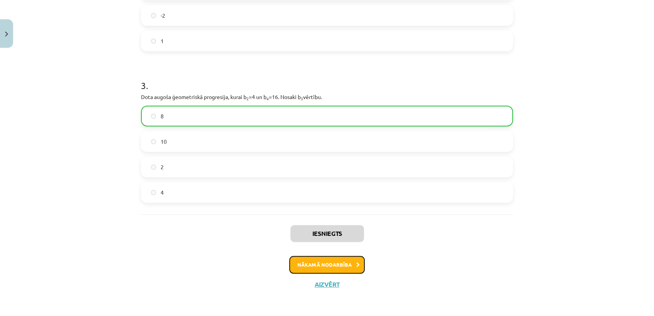
click at [307, 264] on button "Nākamā nodarbība" at bounding box center [327, 265] width 76 height 18
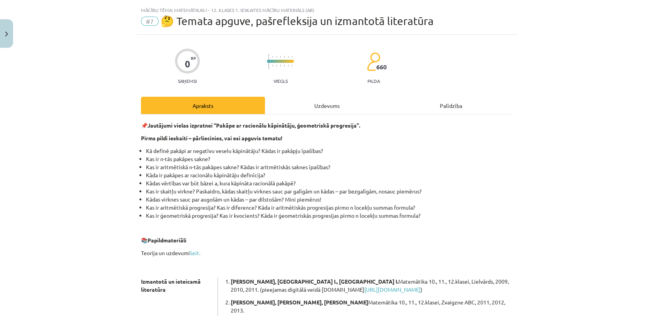
scroll to position [15, 0]
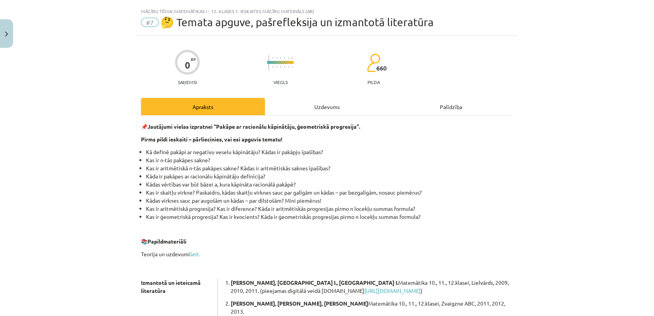
click at [324, 104] on div "Uzdevums" at bounding box center [327, 106] width 124 height 17
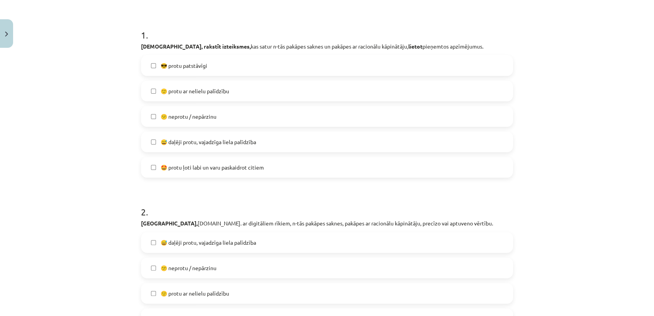
scroll to position [137, 0]
click at [286, 136] on label "😅 daļēji protu, vajadzīga liela palīdzība" at bounding box center [327, 141] width 371 height 19
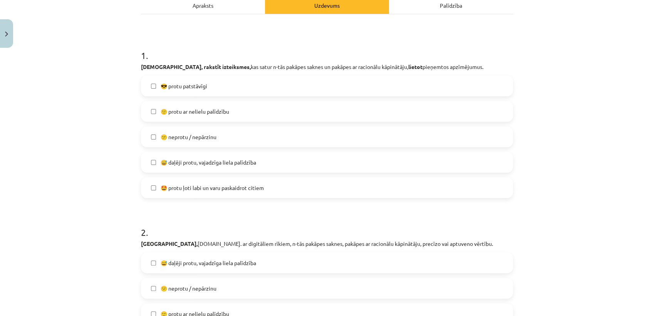
scroll to position [0, 0]
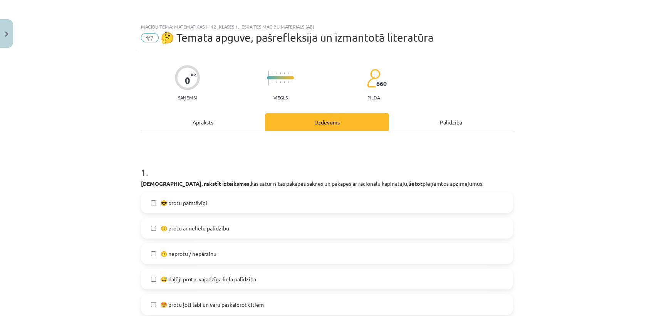
click at [194, 121] on div "Apraksts" at bounding box center [203, 121] width 124 height 17
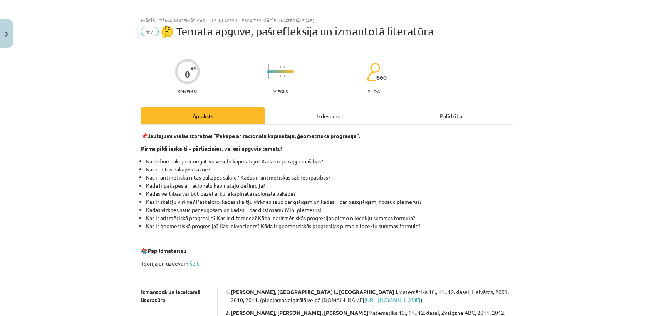
scroll to position [6, 0]
click at [317, 111] on div "Uzdevums" at bounding box center [327, 115] width 124 height 17
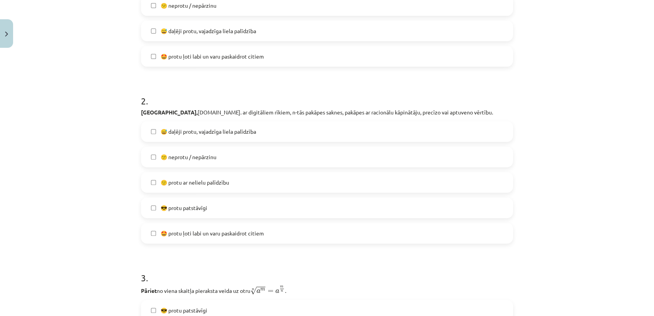
scroll to position [249, 0]
click at [227, 187] on label "🙂 protu ar nelielu palīdzību" at bounding box center [327, 181] width 371 height 19
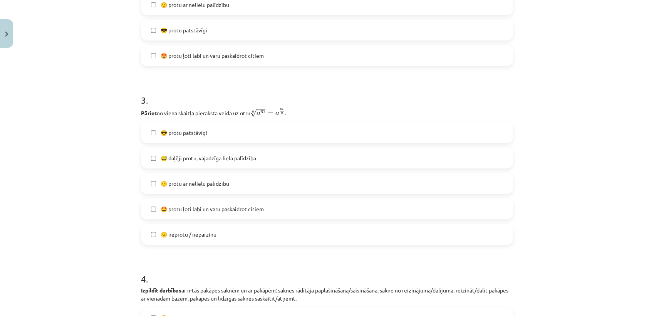
scroll to position [427, 0]
click at [221, 179] on span "🙂 protu ar nelielu palīdzību" at bounding box center [195, 183] width 69 height 8
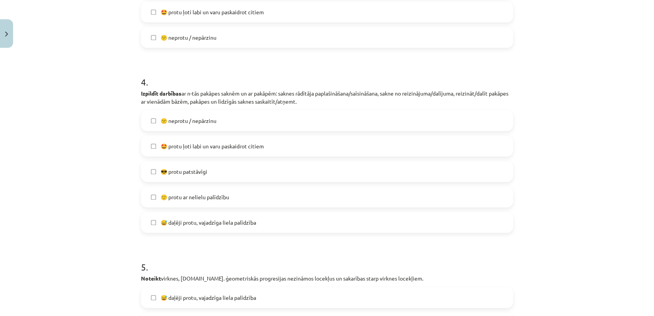
scroll to position [623, 0]
click at [216, 199] on span "🙂 protu ar nelielu palīdzību" at bounding box center [195, 197] width 69 height 8
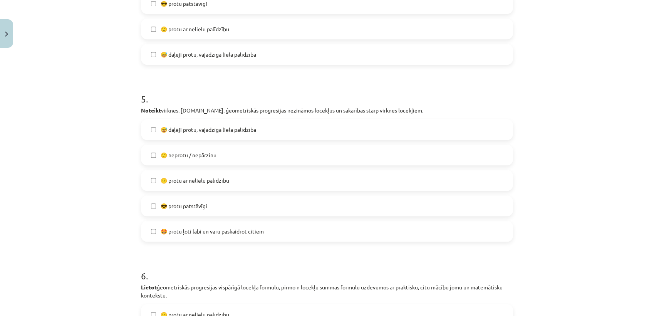
scroll to position [791, 0]
click at [217, 176] on span "🙂 protu ar nelielu palīdzību" at bounding box center [195, 180] width 69 height 8
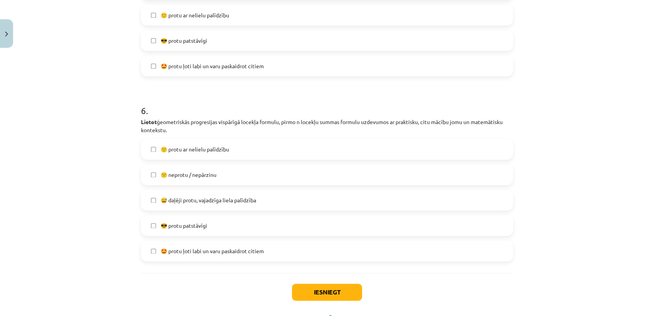
scroll to position [955, 0]
click at [229, 144] on label "🙂 protu ar nelielu palīdzību" at bounding box center [327, 149] width 371 height 19
click at [320, 292] on button "Iesniegt" at bounding box center [327, 292] width 70 height 17
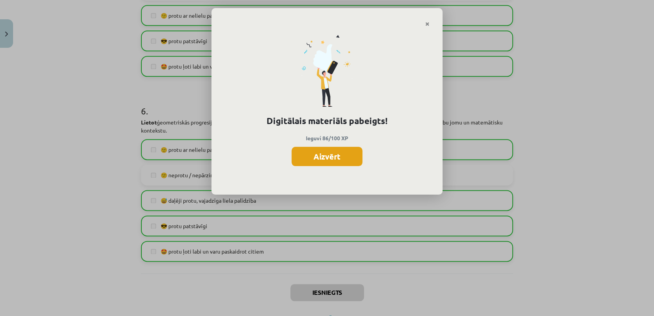
click at [324, 153] on button "Aizvērt" at bounding box center [327, 156] width 71 height 19
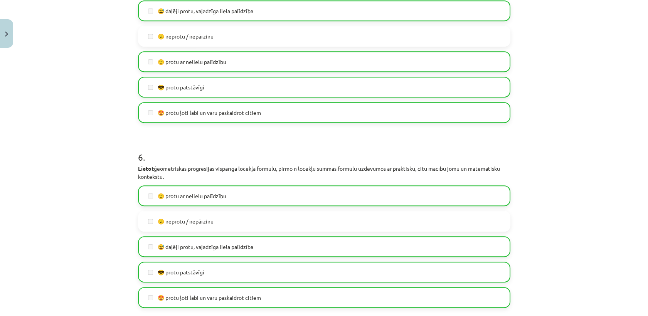
scroll to position [990, 0]
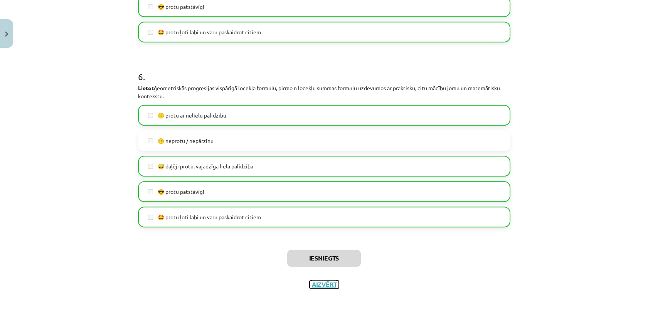
click at [312, 284] on button "Aizvērt" at bounding box center [323, 284] width 29 height 8
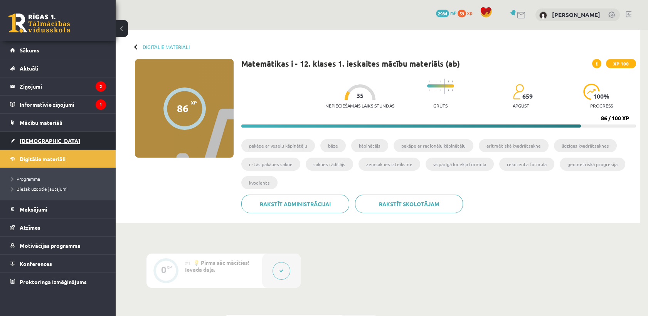
click at [35, 136] on link "[DEMOGRAPHIC_DATA]" at bounding box center [58, 141] width 96 height 18
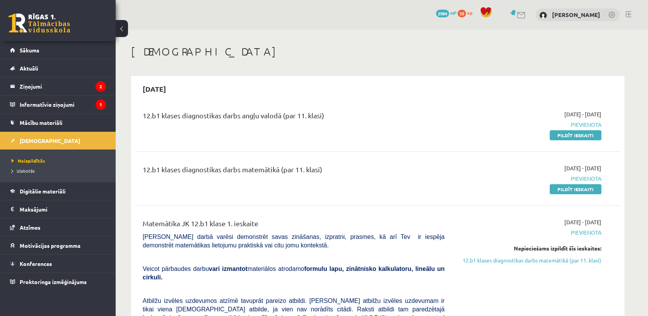
click at [492, 16] on span at bounding box center [486, 13] width 12 height 12
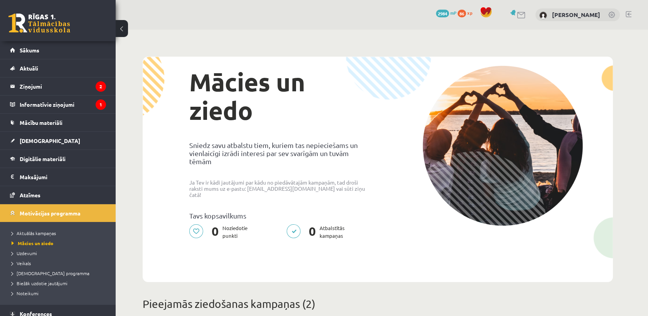
click at [492, 14] on span at bounding box center [486, 13] width 12 height 12
click at [466, 14] on span "86" at bounding box center [461, 14] width 8 height 8
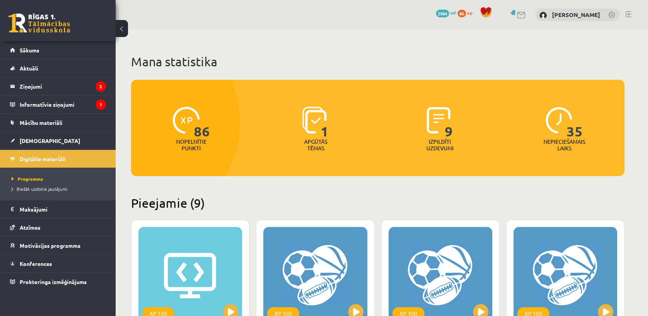
click at [492, 9] on span at bounding box center [486, 13] width 12 height 12
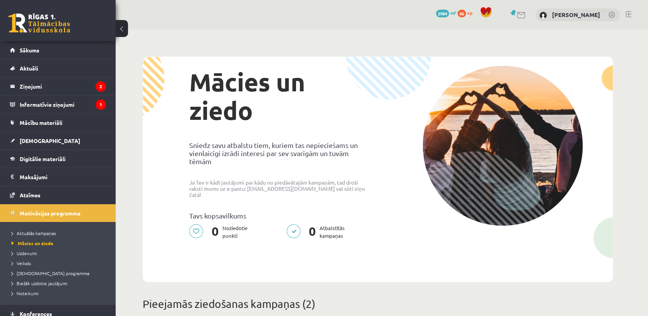
click at [466, 13] on span "86" at bounding box center [461, 14] width 8 height 8
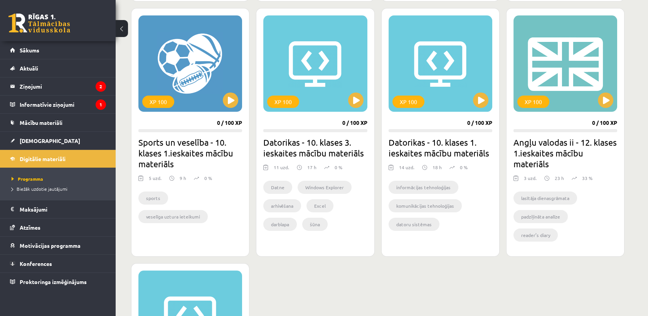
scroll to position [454, 0]
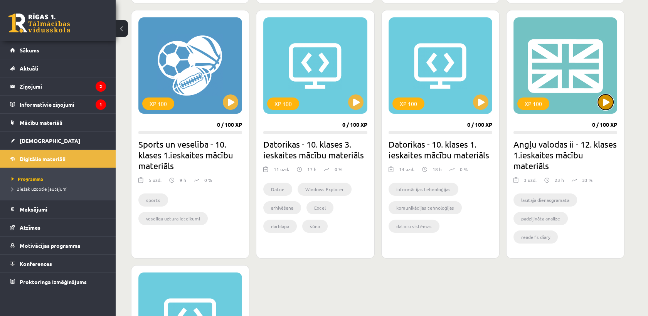
click at [599, 106] on button at bounding box center [605, 101] width 15 height 15
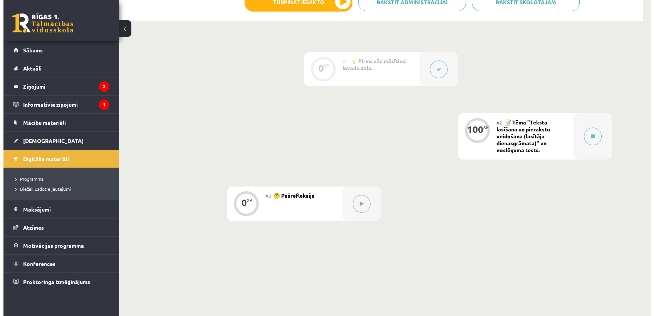
scroll to position [166, 0]
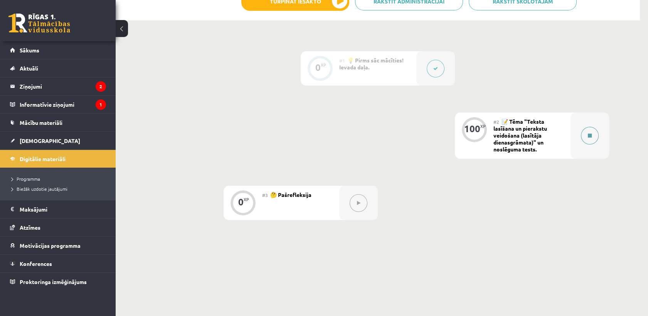
click at [590, 133] on icon at bounding box center [590, 135] width 4 height 5
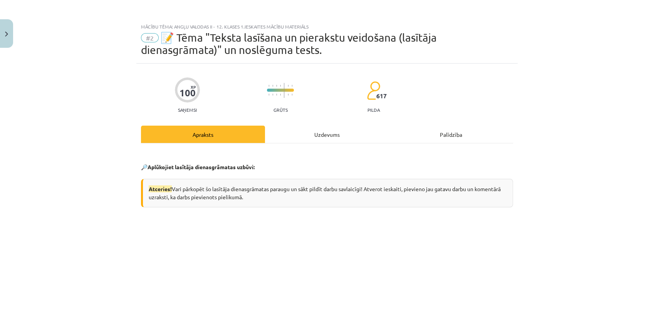
click at [317, 132] on div "Uzdevums" at bounding box center [327, 134] width 124 height 17
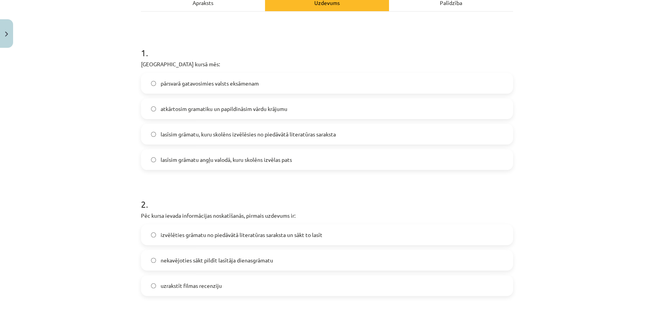
scroll to position [132, 0]
click at [317, 132] on span "lasīsim grāmatu, kuru skolēns izvēlēsies no piedāvātā literatūras saraksta" at bounding box center [248, 134] width 175 height 8
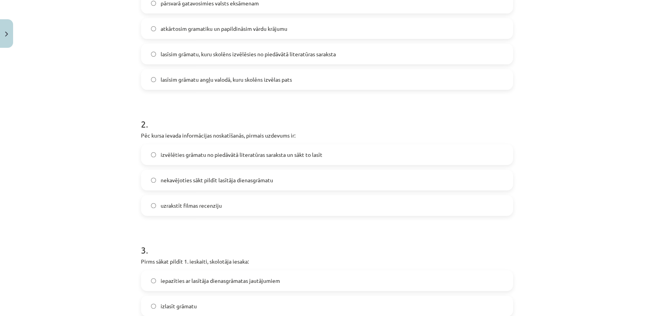
scroll to position [224, 0]
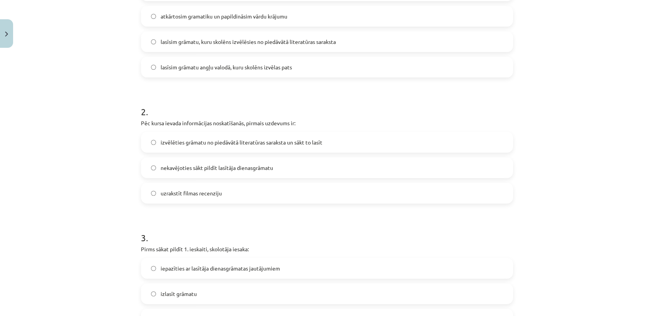
click at [299, 171] on label "nekavējoties sākt pildīt lasītāja dienasgrāmatu" at bounding box center [327, 167] width 371 height 19
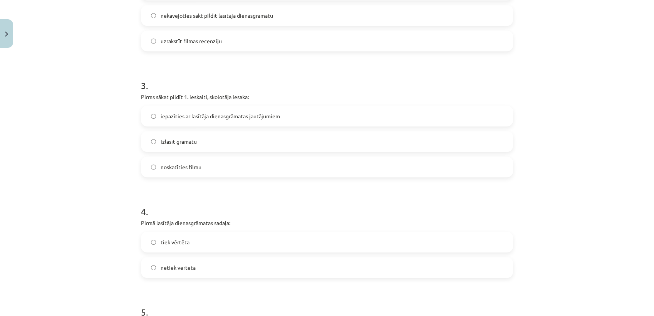
scroll to position [379, 0]
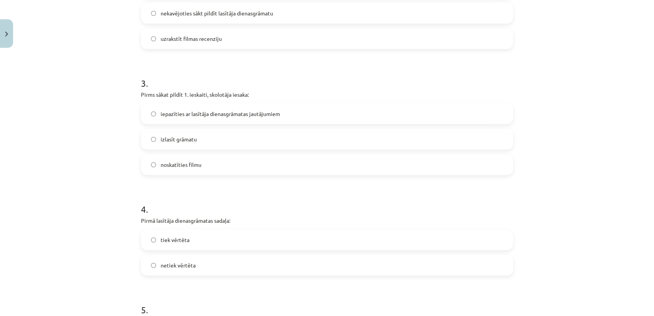
click at [270, 115] on span "iepazīties ar lasītāja dienasgrāmatas jautājumiem" at bounding box center [220, 114] width 119 height 8
click at [269, 127] on div "iepazīties ar lasītāja dienasgrāmatas jautājumiem izlasīt grāmatu noskatīties f…" at bounding box center [327, 139] width 372 height 72
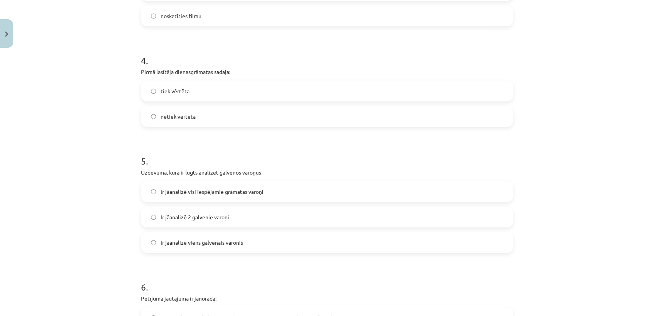
scroll to position [528, 0]
click at [268, 89] on label "tiek vērtēta" at bounding box center [327, 90] width 371 height 19
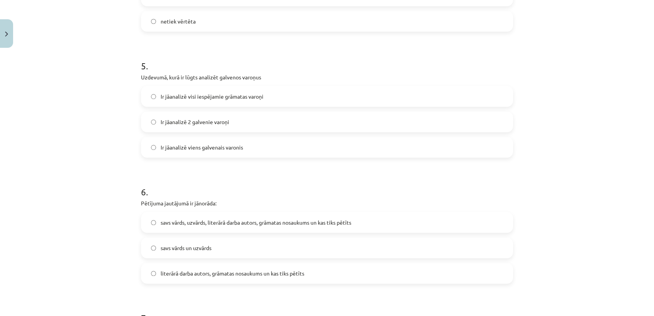
scroll to position [625, 0]
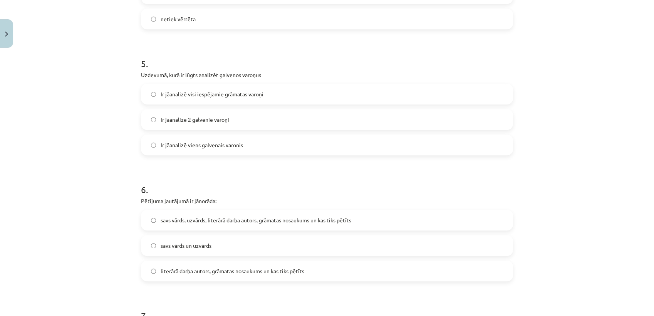
click at [264, 120] on label "Ir jāanalizē 2 galvenie varoņi" at bounding box center [327, 119] width 371 height 19
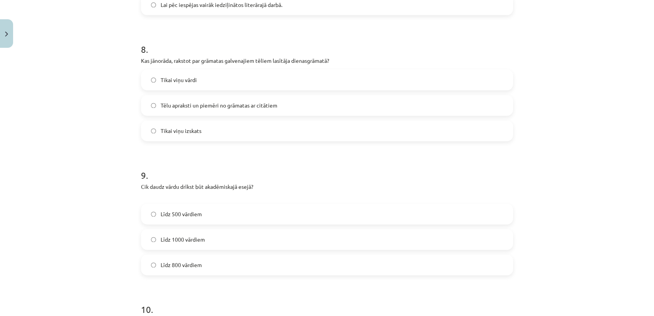
scroll to position [1018, 0]
click at [264, 104] on span "Tēlu apraksti un piemēri no grāmatas ar citātiem" at bounding box center [219, 105] width 117 height 8
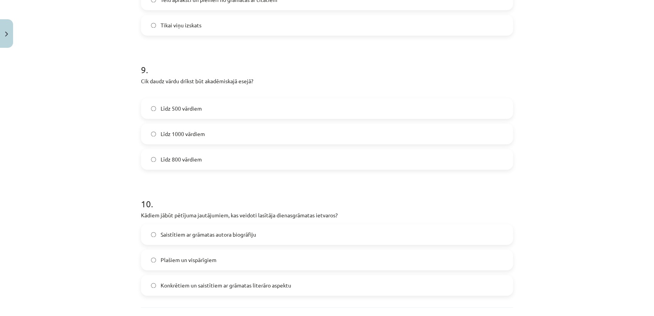
scroll to position [1125, 0]
click at [257, 157] on label "Līdz 800 vārdiem" at bounding box center [327, 157] width 371 height 19
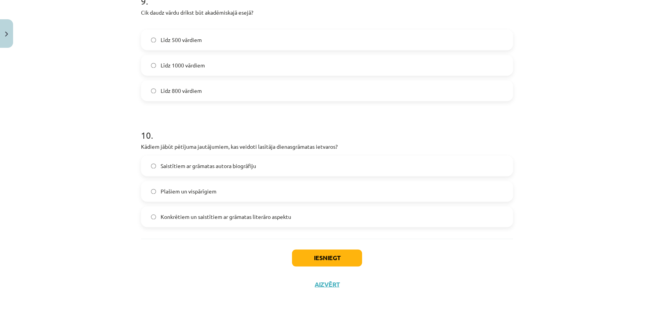
scroll to position [1191, 0]
click at [249, 218] on span "Konkrētiem un saistītiem ar grāmatas literāro aspektu" at bounding box center [226, 217] width 131 height 8
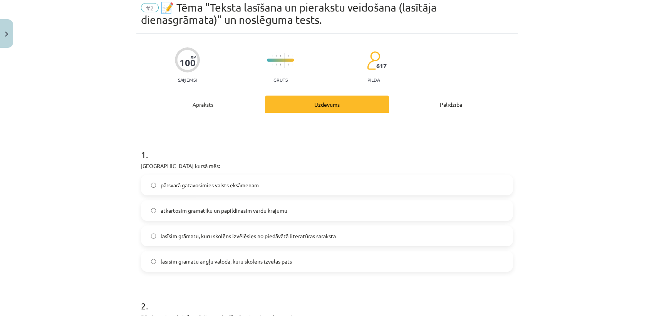
scroll to position [0, 0]
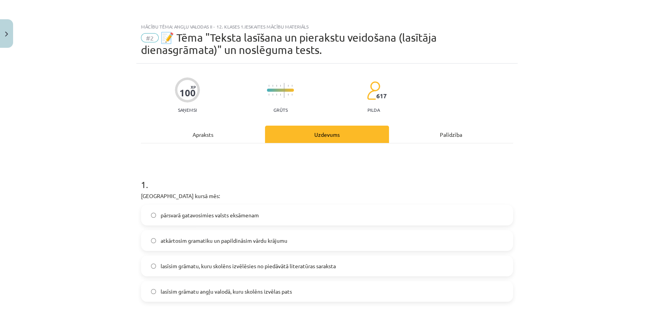
click at [205, 134] on div "Apraksts" at bounding box center [203, 134] width 124 height 17
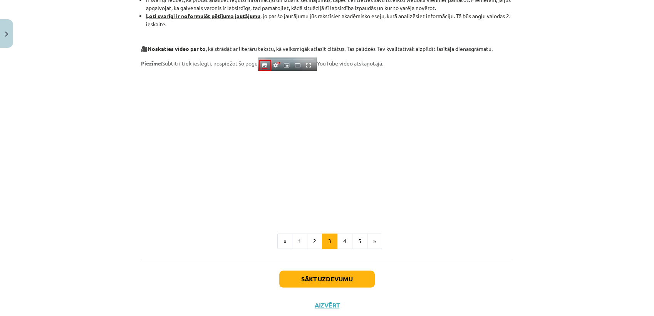
scroll to position [610, 0]
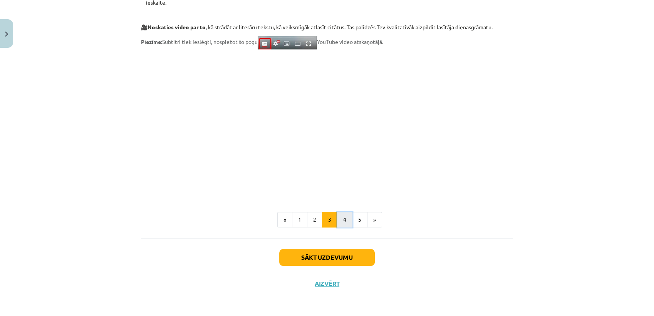
click at [342, 227] on button "4" at bounding box center [344, 219] width 15 height 15
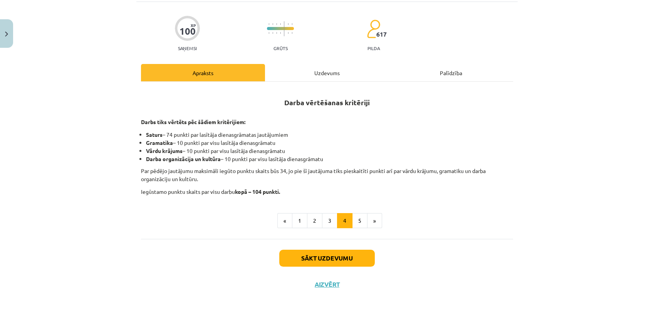
click at [320, 72] on div "Uzdevums" at bounding box center [327, 72] width 124 height 17
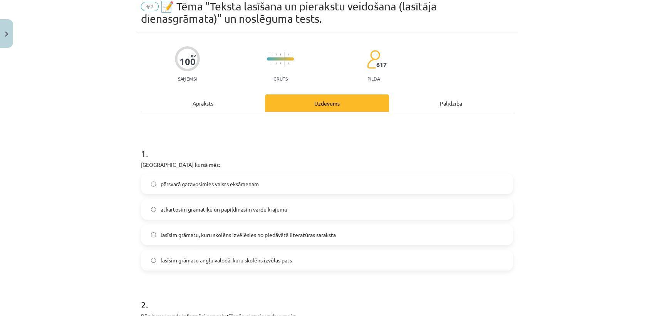
scroll to position [19, 0]
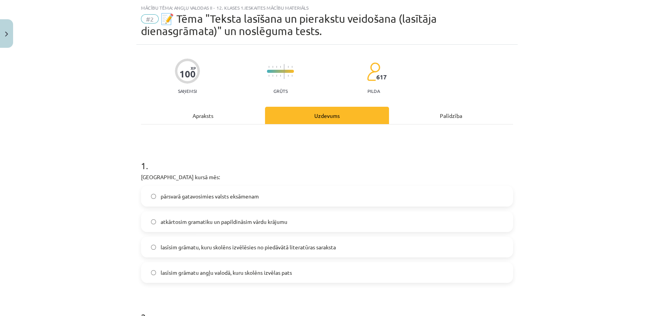
click at [197, 116] on div "Apraksts" at bounding box center [203, 115] width 124 height 17
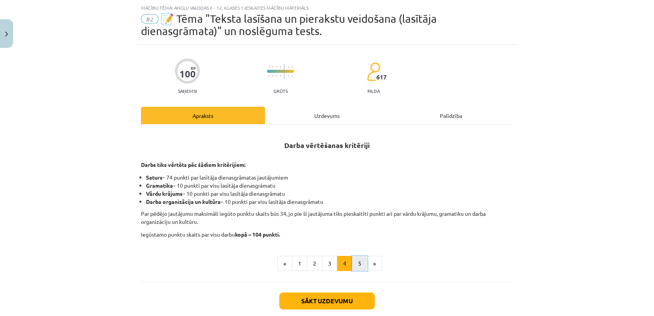
click at [358, 262] on button "5" at bounding box center [359, 263] width 15 height 15
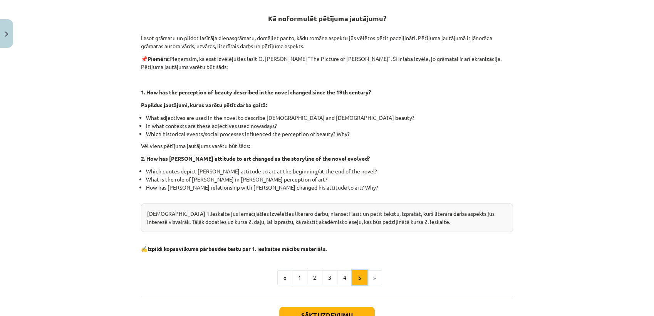
scroll to position [148, 0]
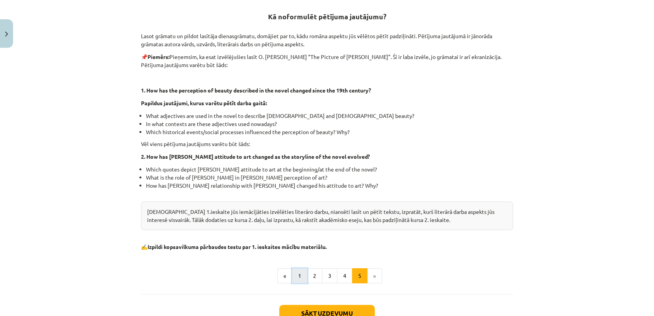
click at [296, 281] on button "1" at bounding box center [299, 275] width 15 height 15
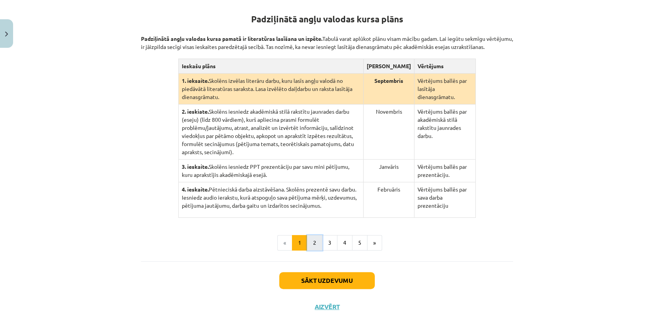
click at [307, 235] on button "2" at bounding box center [314, 242] width 15 height 15
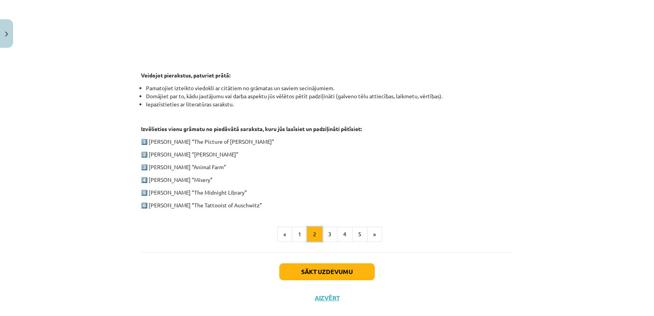
scroll to position [342, 0]
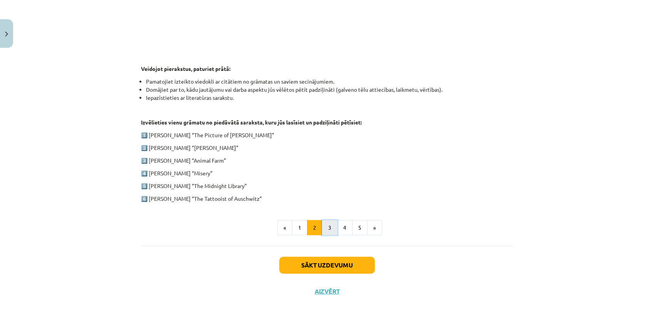
click at [324, 229] on button "3" at bounding box center [329, 227] width 15 height 15
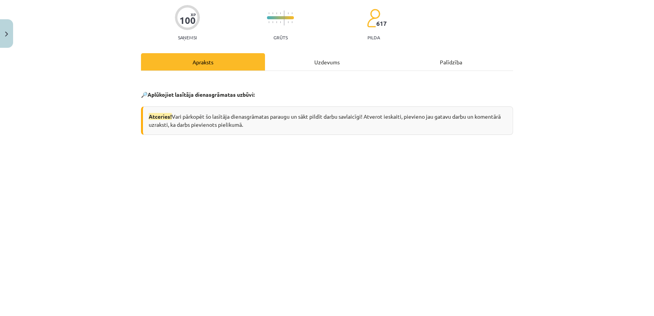
scroll to position [72, 0]
click at [311, 57] on div "Uzdevums" at bounding box center [327, 62] width 124 height 17
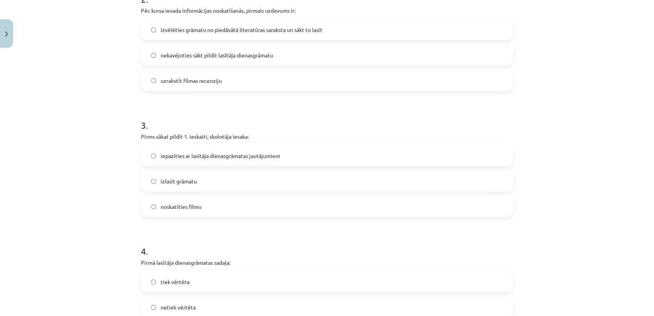
scroll to position [336, 0]
click at [316, 29] on span "izvēlēties grāmatu no piedāvātā literatūras saraksta un sākt to lasīt" at bounding box center [242, 31] width 162 height 8
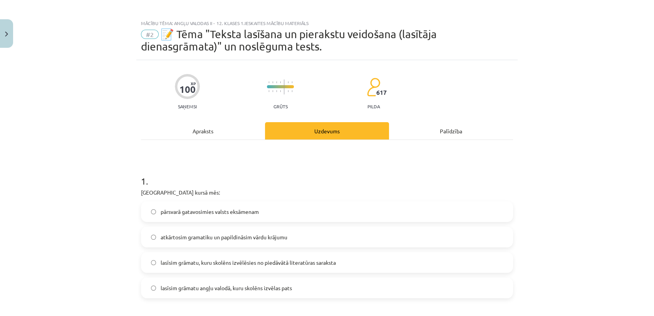
scroll to position [0, 0]
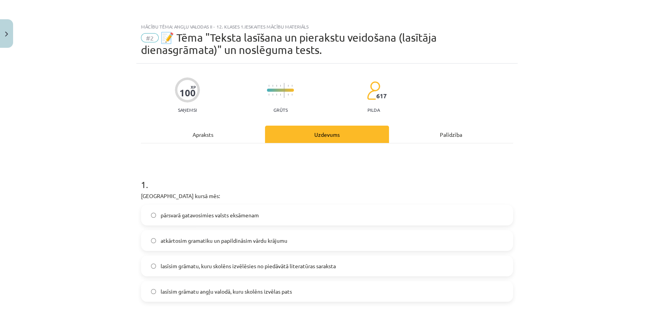
click at [200, 133] on div "Apraksts" at bounding box center [203, 134] width 124 height 17
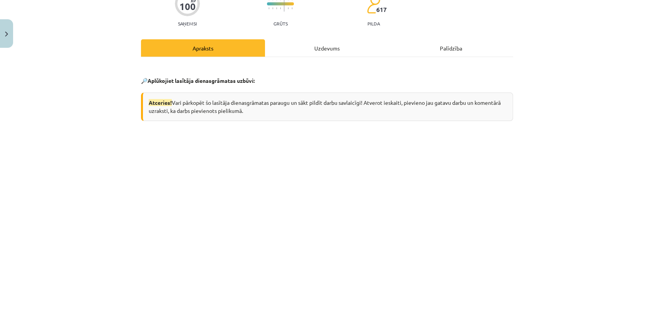
scroll to position [82, 0]
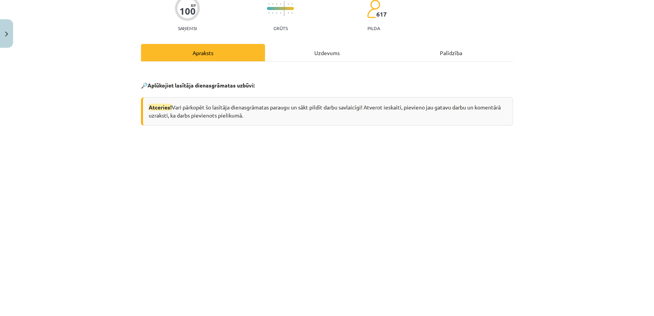
click at [319, 49] on div "Uzdevums" at bounding box center [327, 52] width 124 height 17
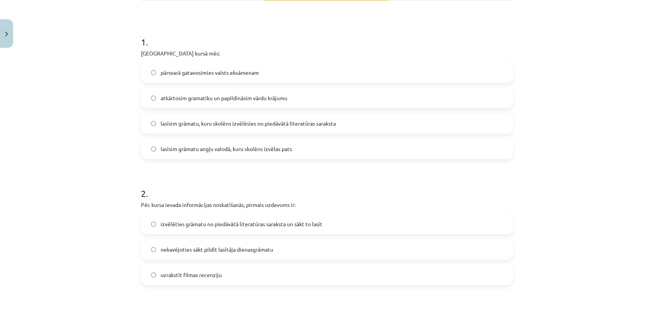
scroll to position [0, 0]
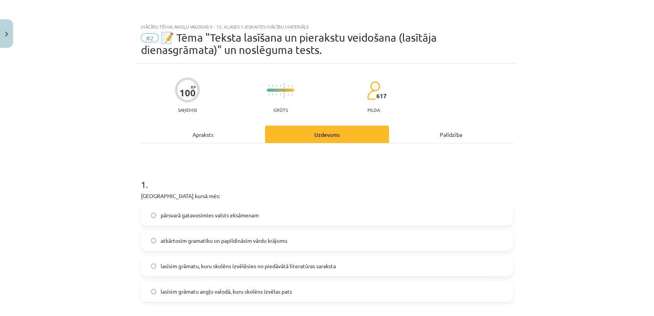
click at [202, 133] on div "Apraksts" at bounding box center [203, 134] width 124 height 17
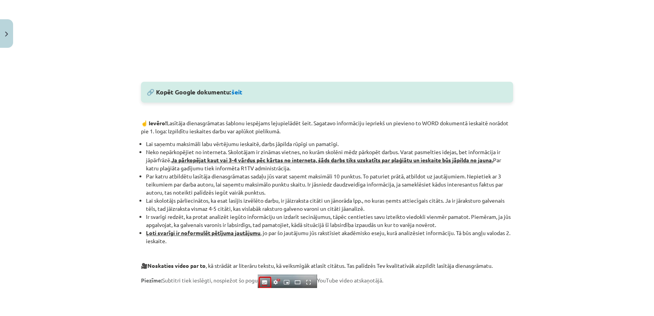
scroll to position [559, 0]
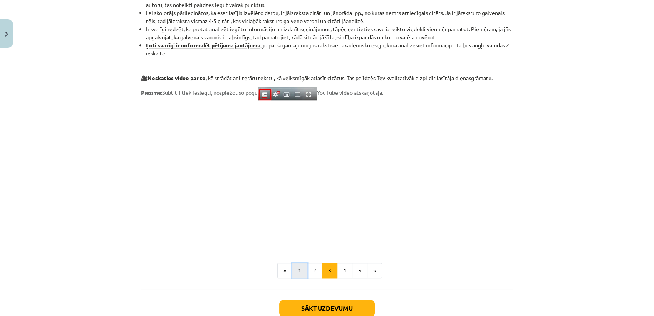
click at [295, 274] on button "1" at bounding box center [299, 270] width 15 height 15
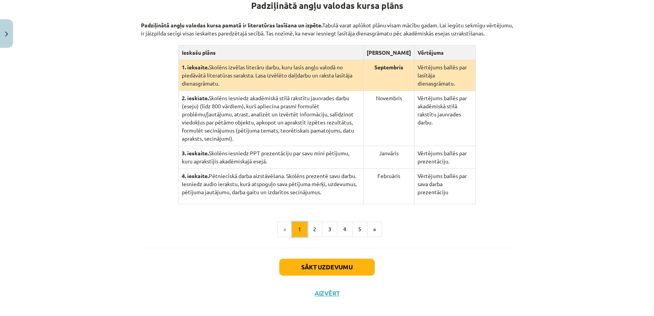
scroll to position [163, 0]
click at [310, 226] on button "2" at bounding box center [314, 229] width 15 height 15
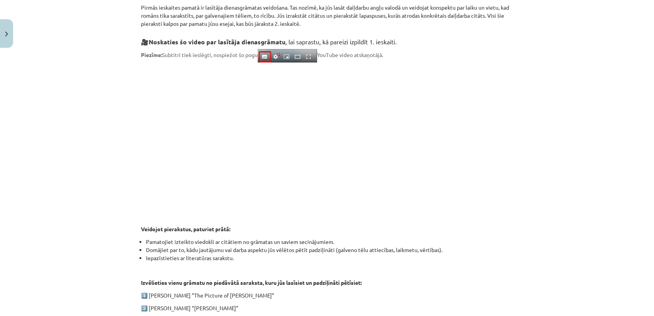
scroll to position [294, 0]
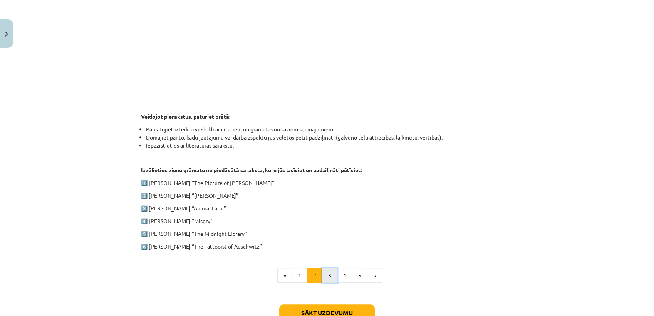
click at [328, 279] on button "3" at bounding box center [329, 275] width 15 height 15
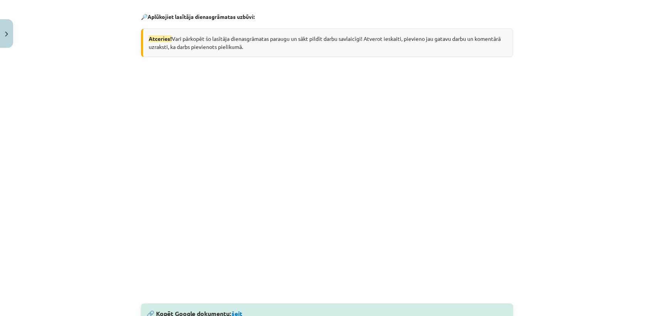
scroll to position [0, 0]
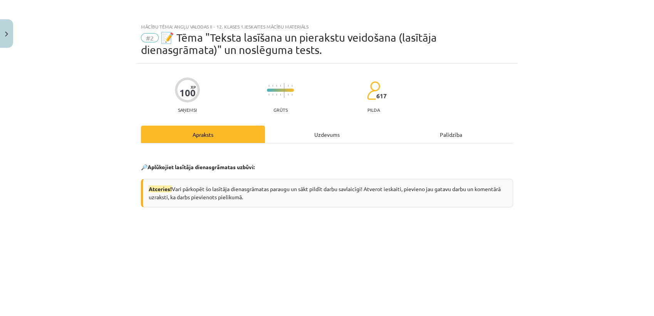
click at [316, 134] on div "Uzdevums" at bounding box center [327, 134] width 124 height 17
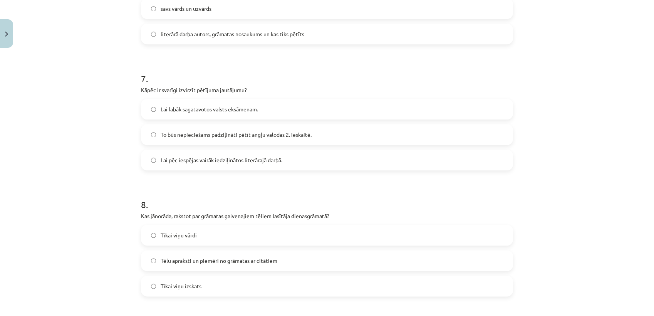
scroll to position [861, 0]
click at [316, 134] on label "To būs nepieciešams padziļināti pētīt angļu valodas 2. ieskaitē." at bounding box center [327, 135] width 371 height 19
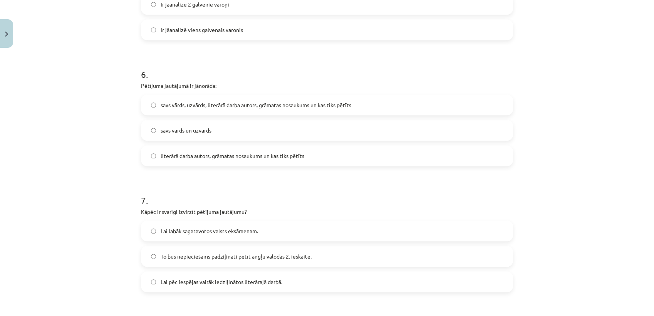
scroll to position [739, 0]
click at [322, 108] on span "savs vārds, uzvārds, literārā darba autors, grāmatas nosaukums un kas tiks pētī…" at bounding box center [256, 106] width 191 height 8
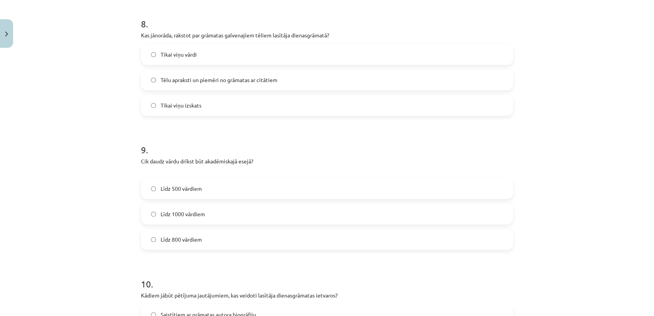
scroll to position [1191, 0]
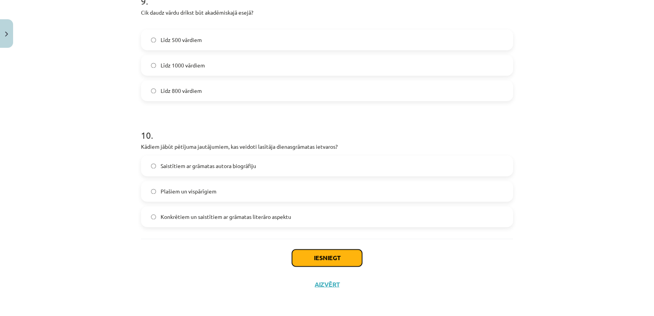
click at [307, 260] on button "Iesniegt" at bounding box center [327, 257] width 70 height 17
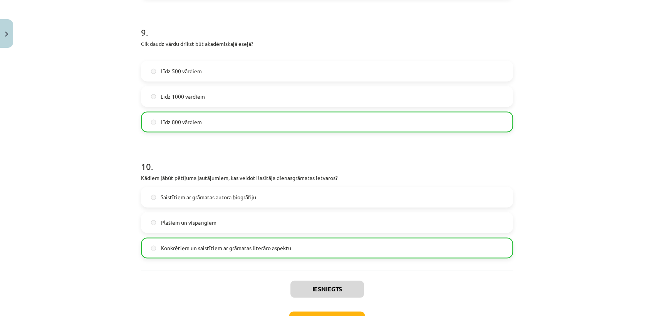
scroll to position [1216, 0]
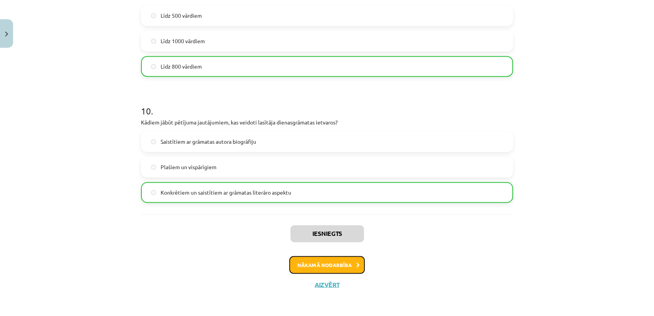
click at [306, 264] on button "Nākamā nodarbība" at bounding box center [327, 265] width 76 height 18
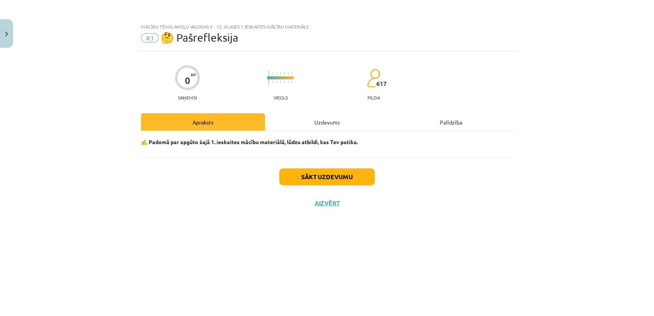
click at [324, 122] on div "Uzdevums" at bounding box center [327, 121] width 124 height 17
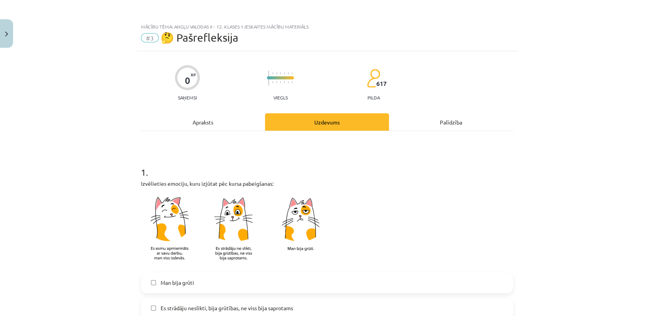
scroll to position [167, 0]
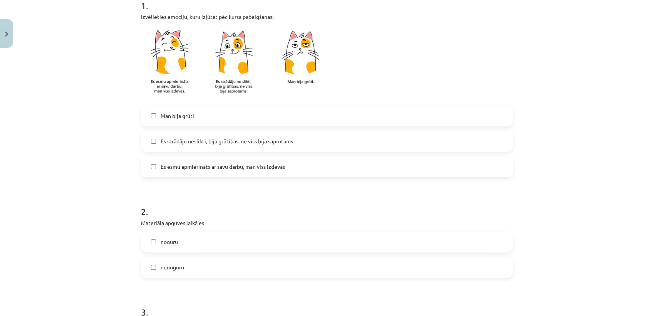
click at [302, 165] on label "Es esmu apmierināts ar savu darbu, man viss izdevās" at bounding box center [327, 166] width 371 height 19
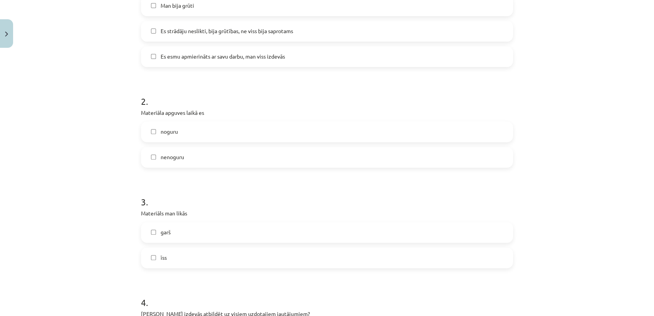
scroll to position [277, 0]
click at [259, 158] on label "nenoguru" at bounding box center [327, 156] width 371 height 19
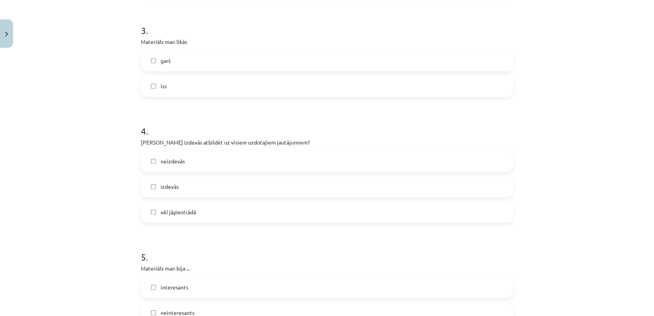
scroll to position [448, 0]
click at [238, 90] on label "īss" at bounding box center [327, 86] width 371 height 19
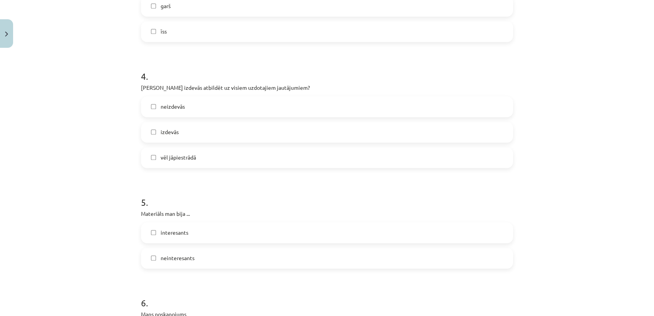
scroll to position [504, 0]
click at [220, 135] on label "izdevās" at bounding box center [327, 131] width 371 height 19
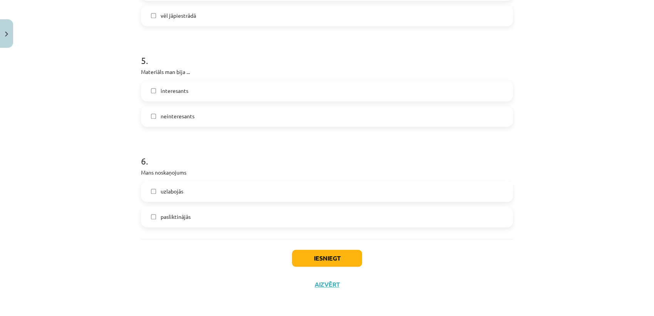
click at [220, 97] on label "interesants" at bounding box center [327, 90] width 371 height 19
click at [205, 186] on label "uzlabojās" at bounding box center [327, 191] width 371 height 19
click at [314, 260] on button "Iesniegt" at bounding box center [327, 258] width 70 height 17
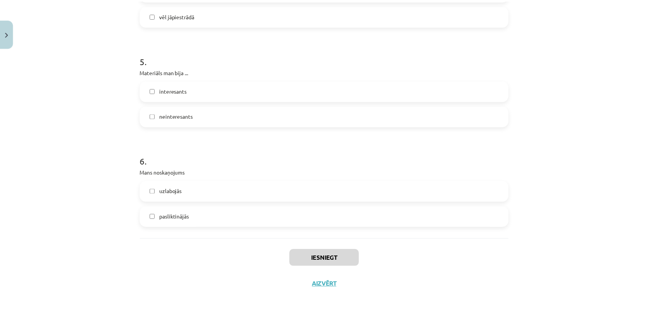
scroll to position [166, 0]
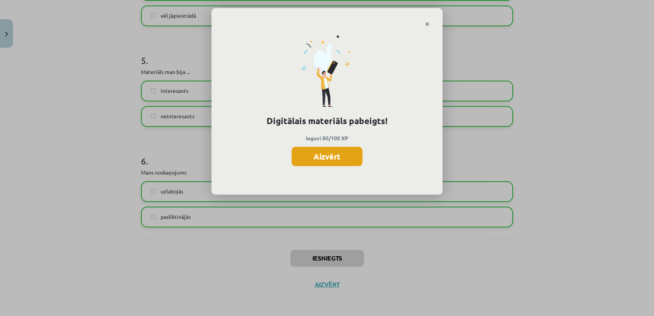
click at [333, 154] on button "Aizvērt" at bounding box center [327, 156] width 71 height 19
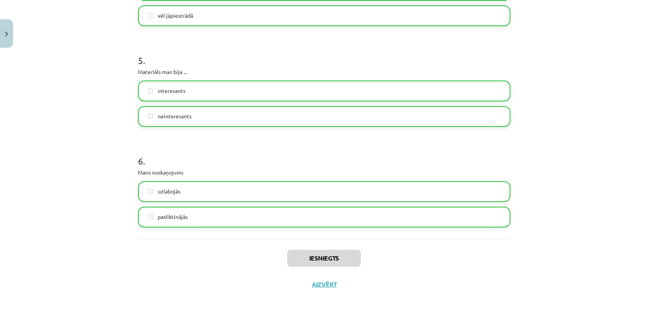
scroll to position [645, 0]
click at [321, 285] on button "Aizvērt" at bounding box center [323, 285] width 29 height 8
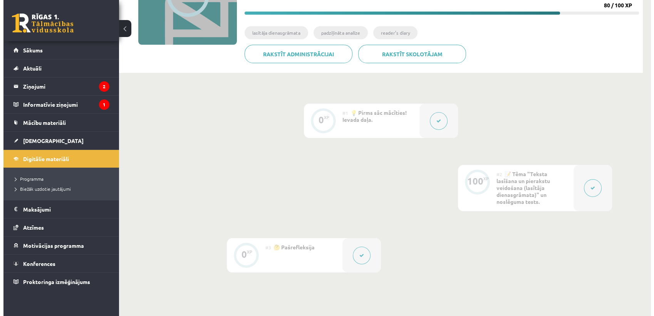
scroll to position [0, 0]
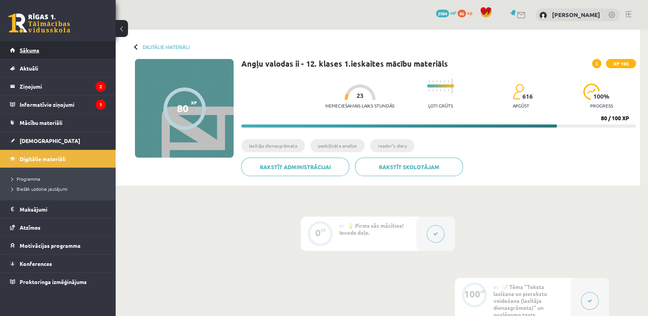
click at [66, 45] on link "Sākums" at bounding box center [58, 50] width 96 height 18
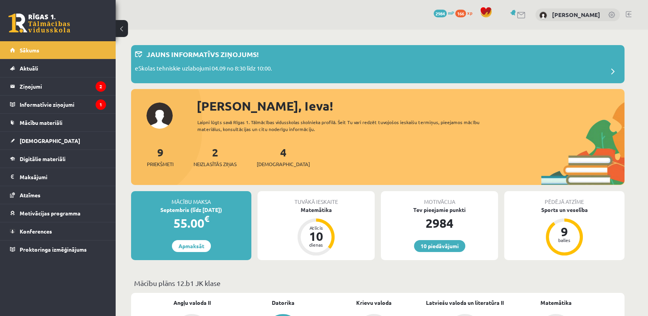
click at [466, 17] on span "166" at bounding box center [460, 14] width 11 height 8
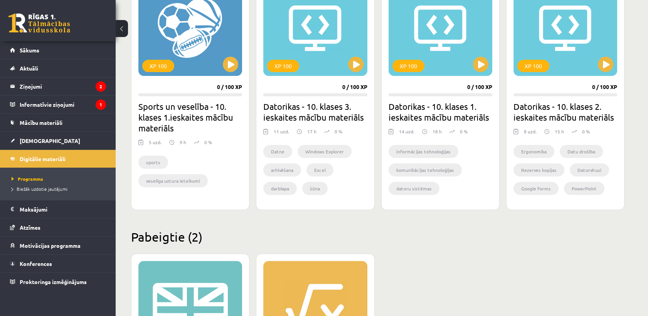
scroll to position [656, 0]
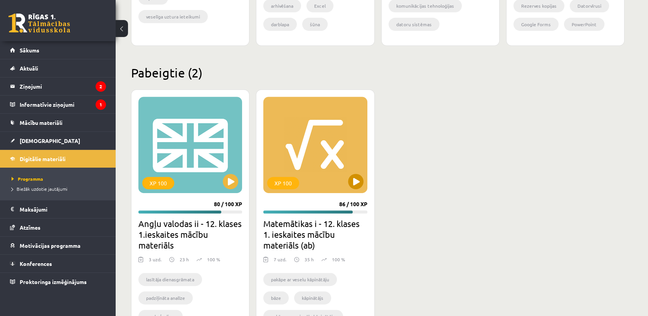
click at [324, 180] on div "XP 100" at bounding box center [315, 145] width 104 height 96
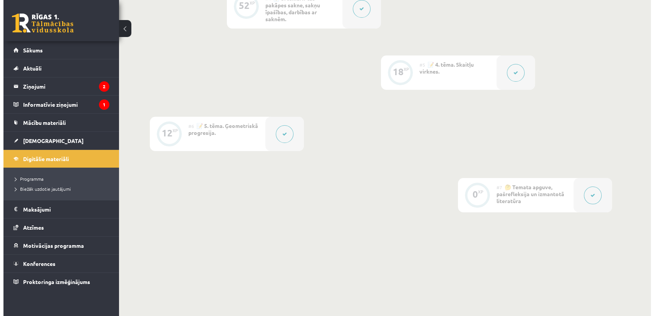
scroll to position [452, 0]
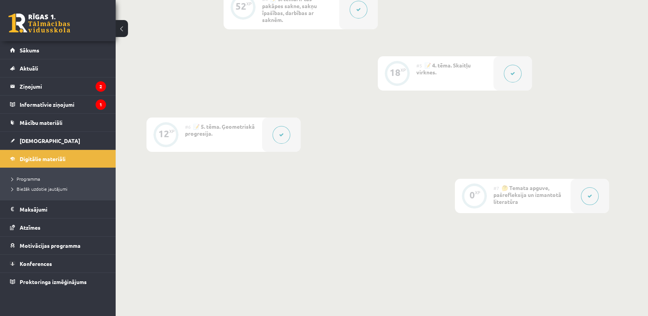
click at [270, 135] on div at bounding box center [281, 135] width 39 height 34
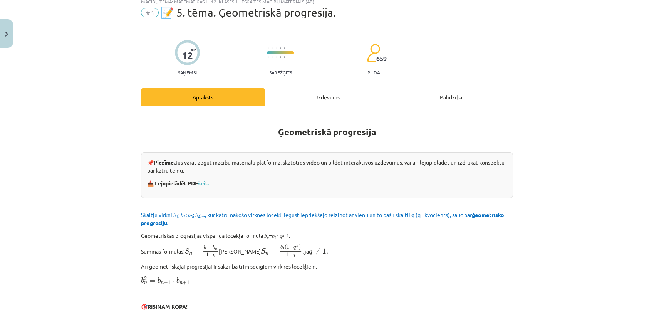
scroll to position [28, 0]
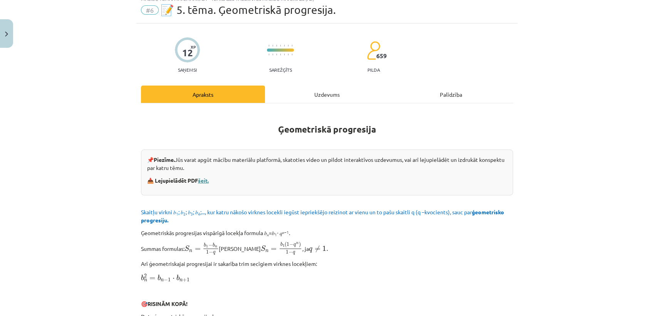
click at [202, 181] on link "šeit." at bounding box center [203, 180] width 11 height 7
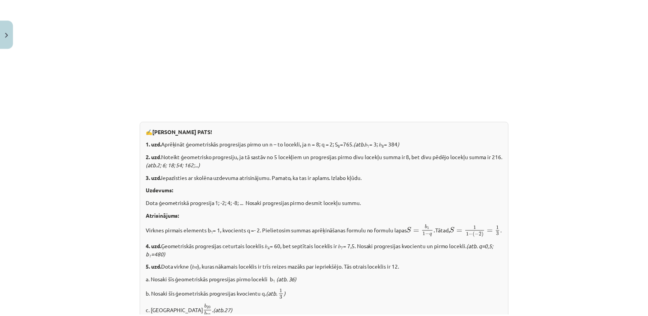
scroll to position [957, 0]
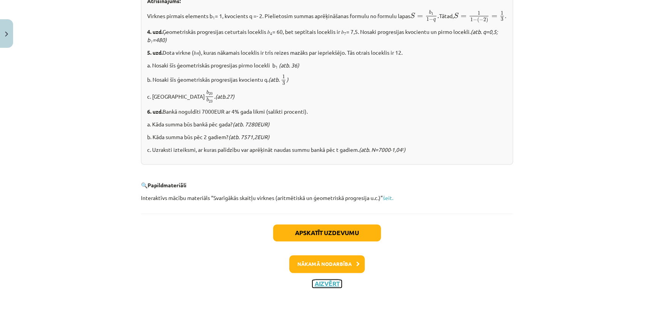
click at [314, 283] on button "Aizvērt" at bounding box center [326, 284] width 29 height 8
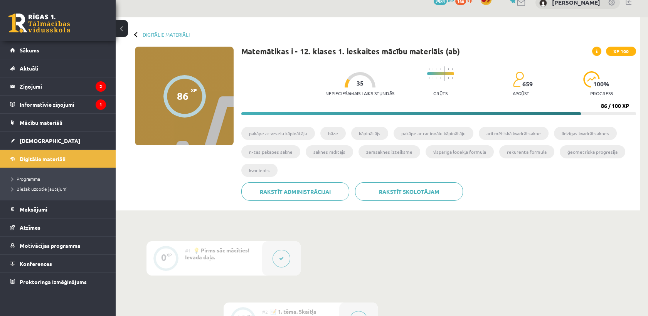
scroll to position [0, 0]
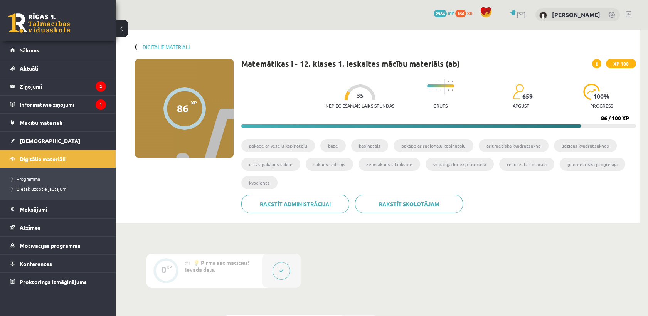
click at [471, 8] on div "0 Dāvanas 2984 mP 166 xp" at bounding box center [463, 13] width 61 height 13
click at [466, 13] on span "166" at bounding box center [460, 14] width 11 height 8
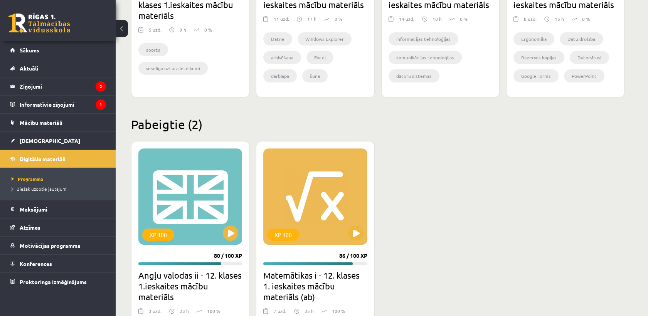
scroll to position [636, 0]
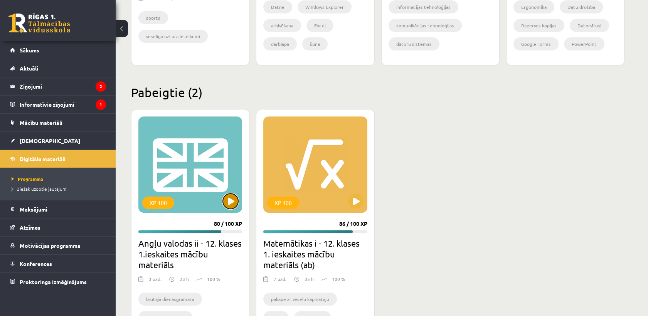
click at [228, 197] on button at bounding box center [230, 200] width 15 height 15
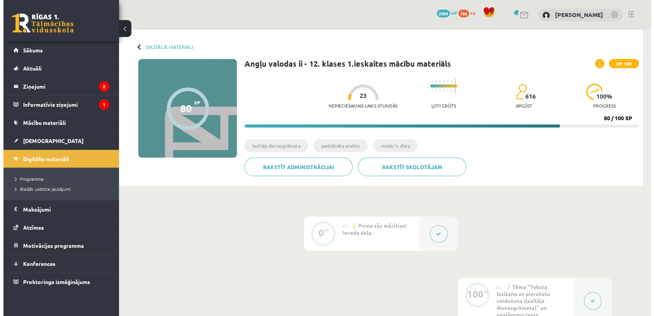
scroll to position [204, 0]
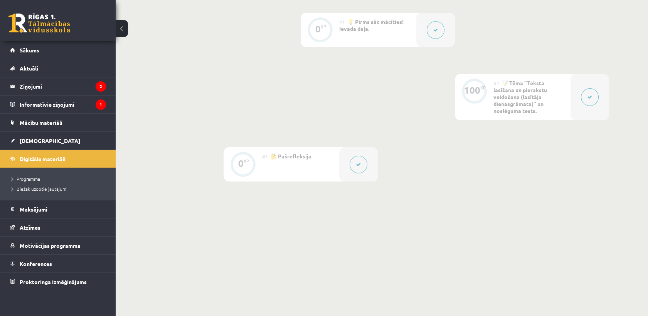
click at [440, 26] on button at bounding box center [436, 30] width 18 height 18
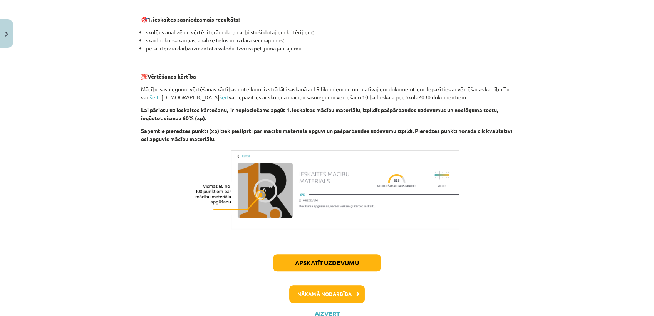
scroll to position [519, 0]
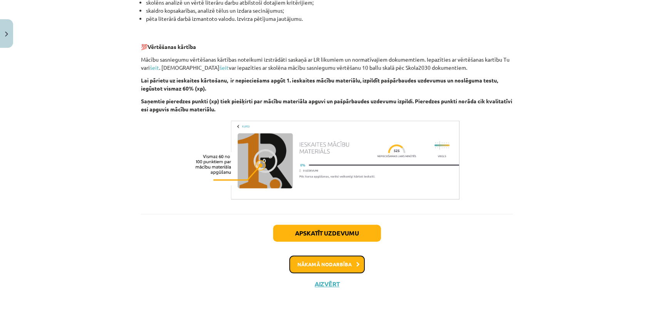
click at [333, 265] on button "Nākamā nodarbība" at bounding box center [327, 264] width 76 height 18
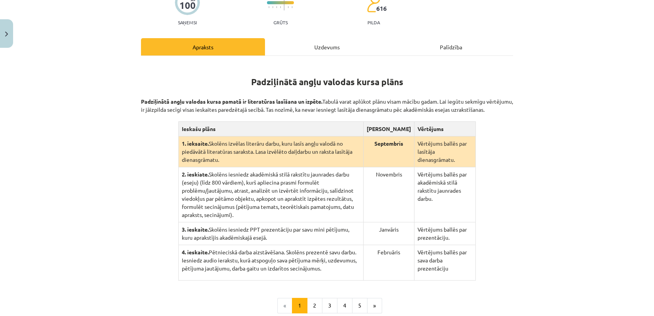
scroll to position [188, 0]
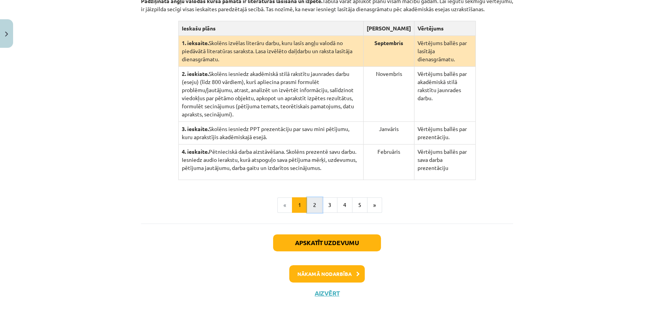
click at [313, 197] on button "2" at bounding box center [314, 204] width 15 height 15
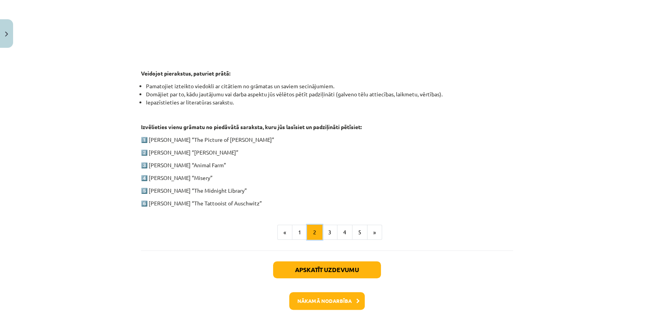
scroll to position [338, 0]
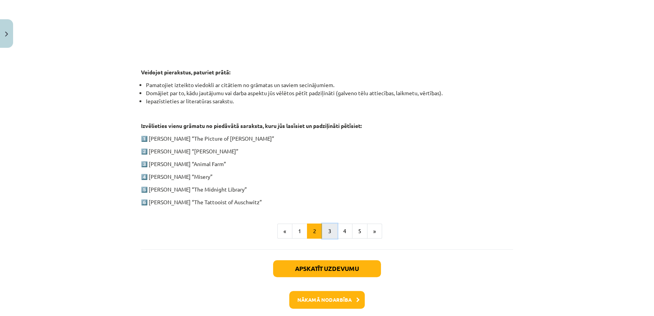
click at [326, 230] on button "3" at bounding box center [329, 230] width 15 height 15
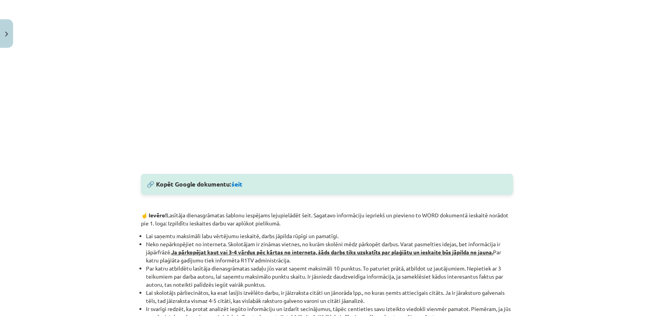
scroll to position [280, 0]
click at [236, 184] on link "šeit" at bounding box center [237, 184] width 11 height 8
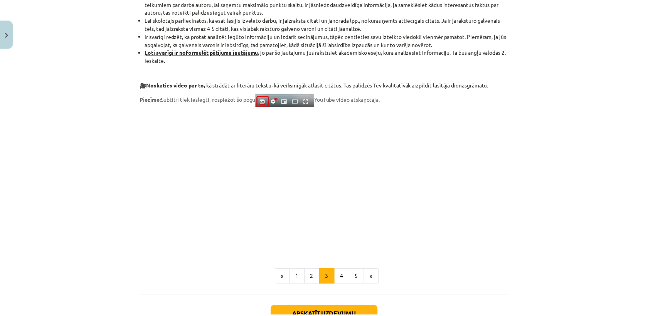
scroll to position [635, 0]
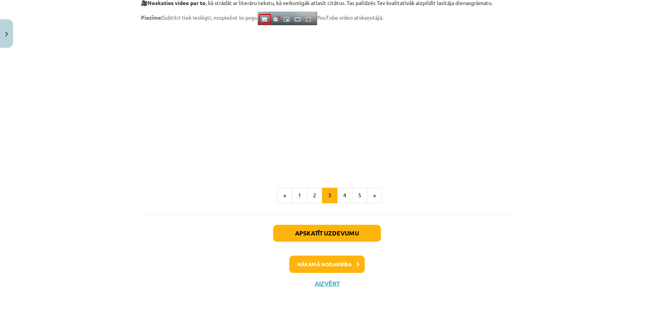
click at [324, 289] on div "Apskatīt uzdevumu Nākamā nodarbība Aizvērt" at bounding box center [327, 253] width 372 height 79
click at [327, 282] on button "Aizvērt" at bounding box center [326, 284] width 29 height 8
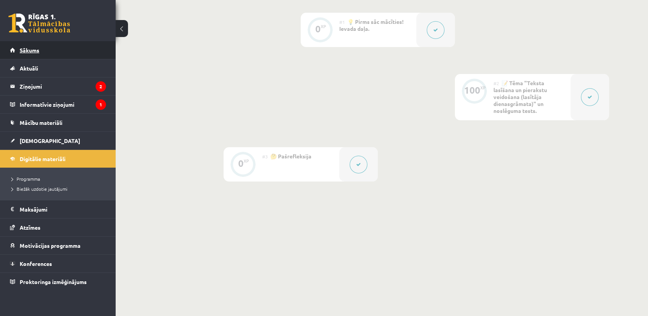
click at [23, 49] on span "Sākums" at bounding box center [30, 50] width 20 height 7
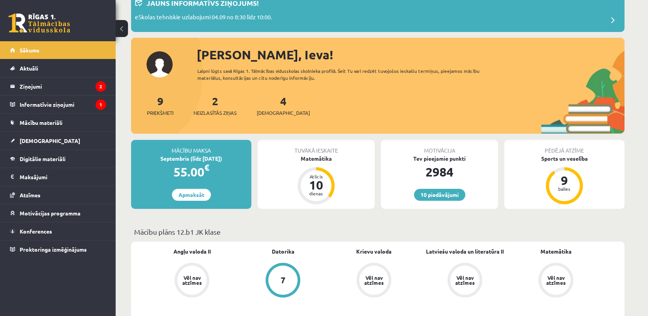
scroll to position [28, 0]
